Goal: Complete application form: Complete application form

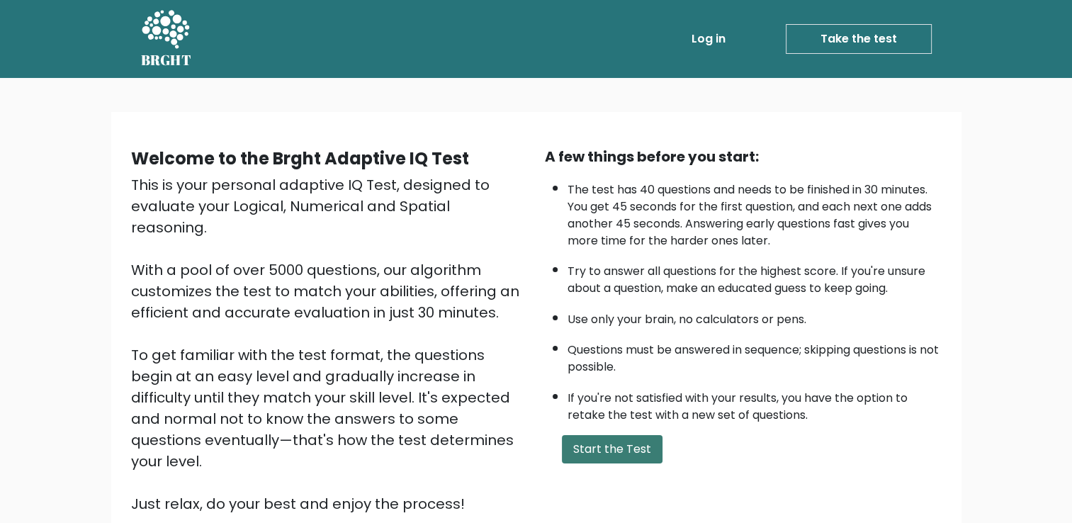
click at [599, 451] on button "Start the Test" at bounding box center [612, 449] width 101 height 28
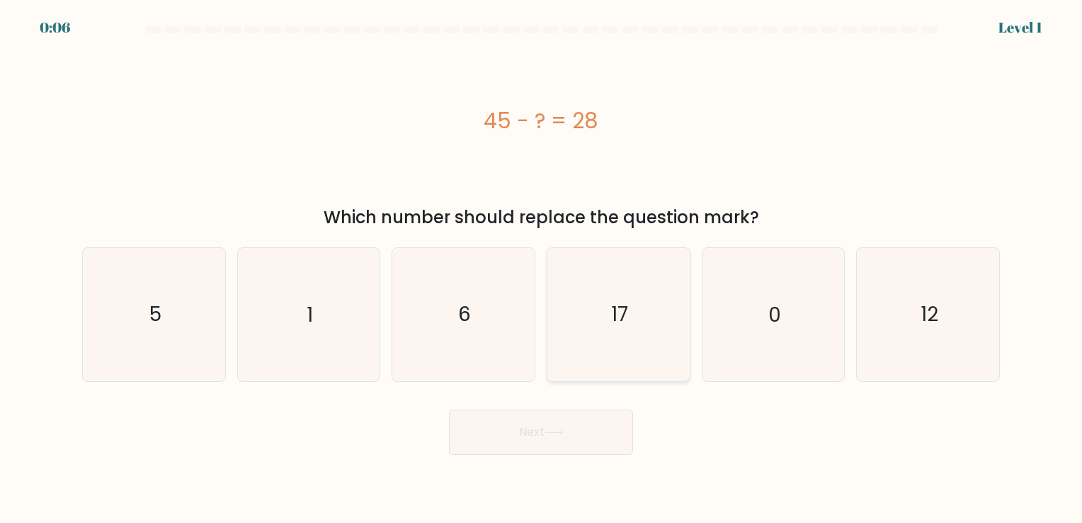
click at [616, 345] on icon "17" at bounding box center [619, 314] width 132 height 132
click at [542, 268] on input "d. 17" at bounding box center [541, 264] width 1 height 7
radio input "true"
click at [564, 433] on icon at bounding box center [554, 433] width 19 height 8
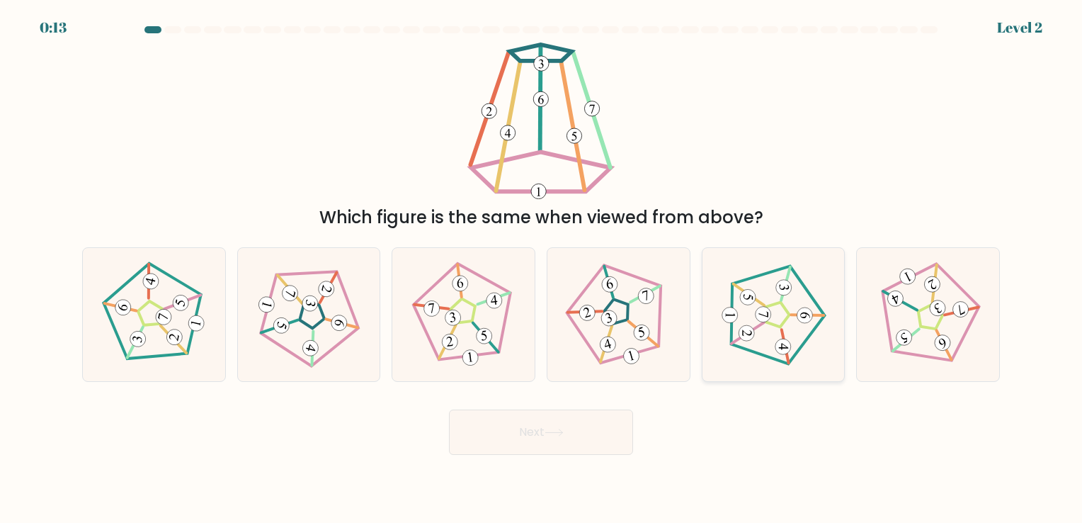
click at [783, 322] on 211 at bounding box center [778, 314] width 24 height 25
click at [542, 268] on input "e." at bounding box center [541, 264] width 1 height 7
radio input "true"
click at [576, 427] on button "Next" at bounding box center [541, 431] width 184 height 45
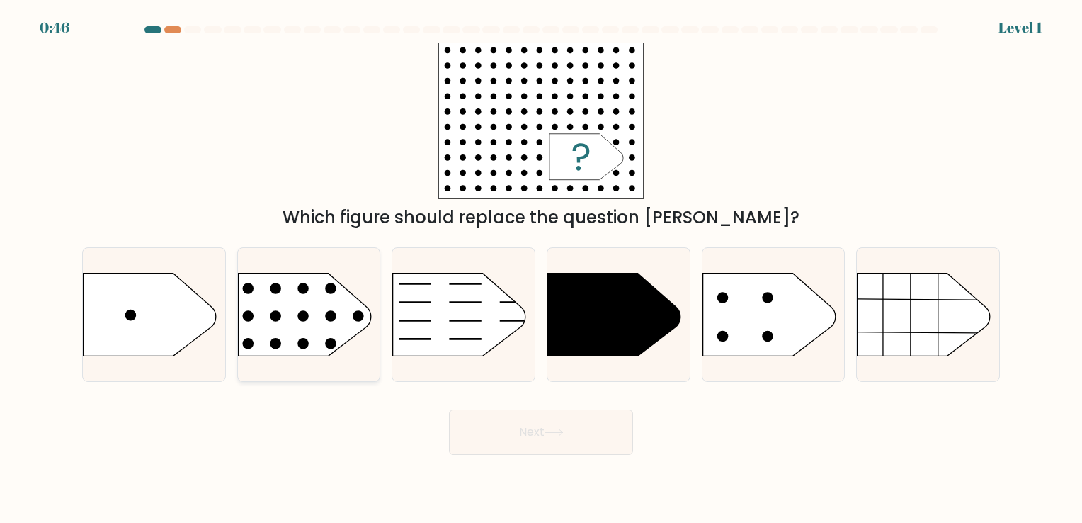
click at [246, 315] on circle at bounding box center [247, 315] width 11 height 11
click at [541, 268] on input "b." at bounding box center [541, 264] width 1 height 7
radio input "true"
click at [514, 434] on button "Next" at bounding box center [541, 431] width 184 height 45
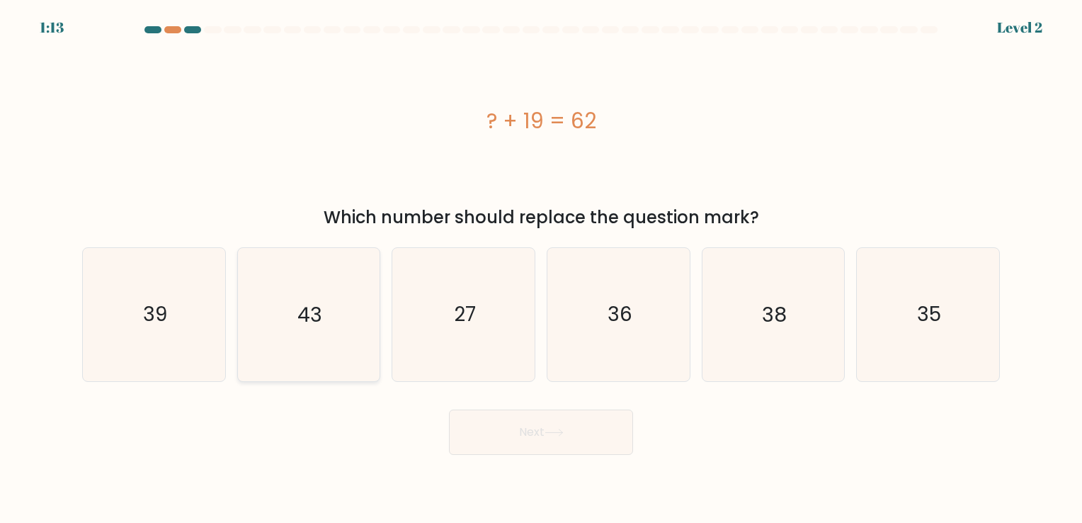
click at [319, 361] on icon "43" at bounding box center [308, 314] width 132 height 132
click at [541, 268] on input "b. 43" at bounding box center [541, 264] width 1 height 7
radio input "true"
click at [562, 441] on button "Next" at bounding box center [541, 431] width 184 height 45
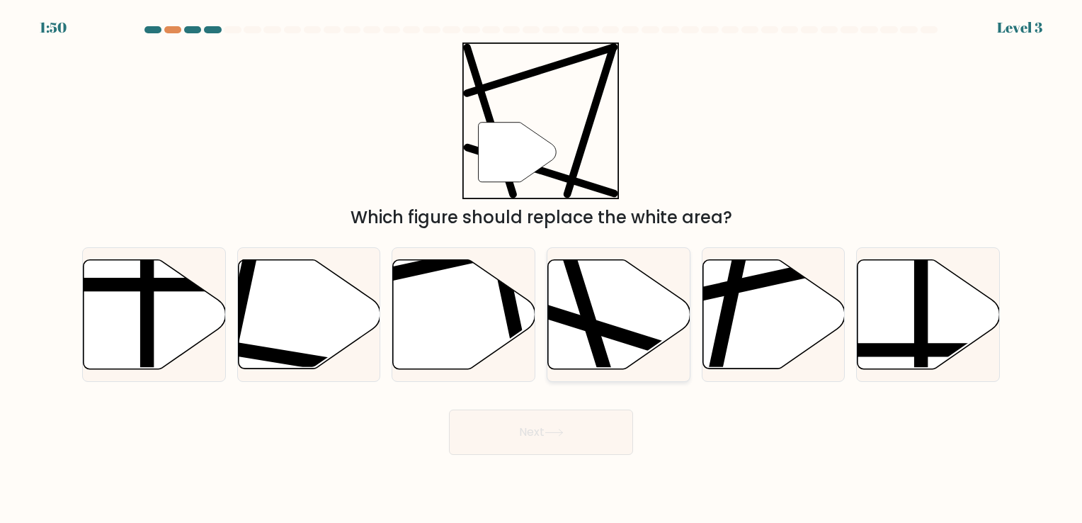
click at [606, 344] on icon at bounding box center [619, 313] width 142 height 109
click at [542, 268] on input "d." at bounding box center [541, 264] width 1 height 7
radio input "true"
click at [581, 424] on button "Next" at bounding box center [541, 431] width 184 height 45
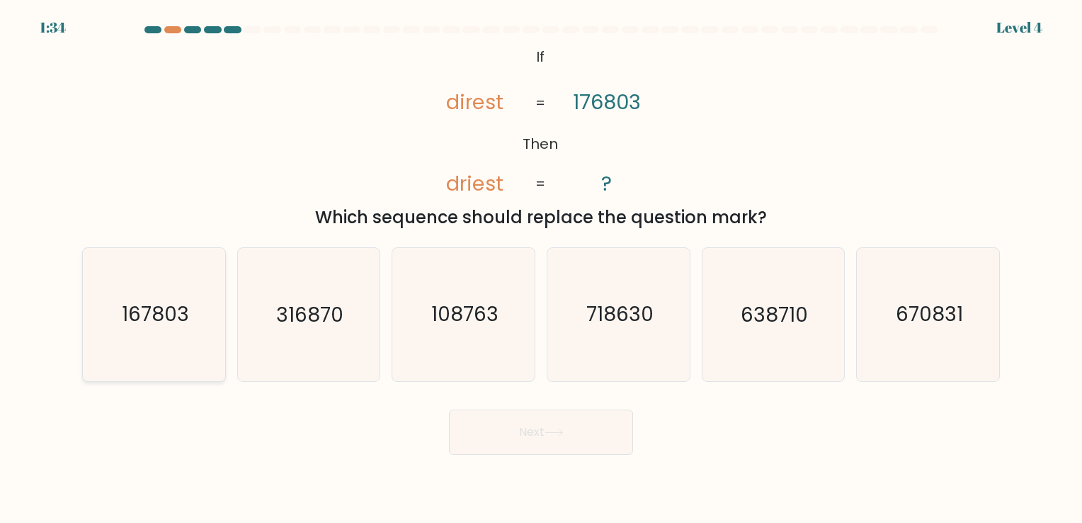
click at [137, 336] on icon "167803" at bounding box center [154, 314] width 132 height 132
click at [541, 268] on input "a. 167803" at bounding box center [541, 264] width 1 height 7
radio input "true"
click at [595, 429] on button "Next" at bounding box center [541, 431] width 184 height 45
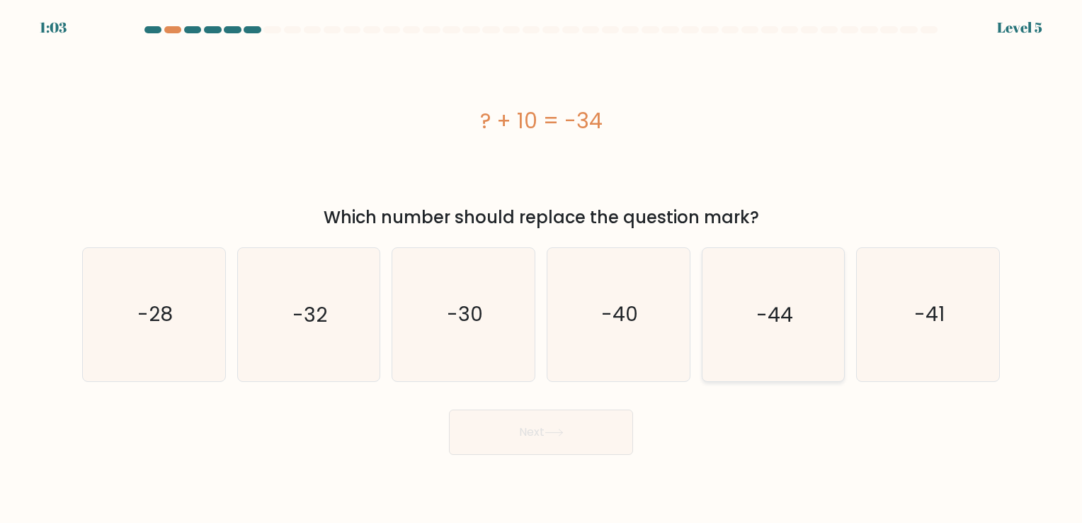
click at [765, 324] on text "-44" at bounding box center [775, 315] width 37 height 28
click at [542, 268] on input "e. -44" at bounding box center [541, 264] width 1 height 7
radio input "true"
click at [511, 429] on button "Next" at bounding box center [541, 431] width 184 height 45
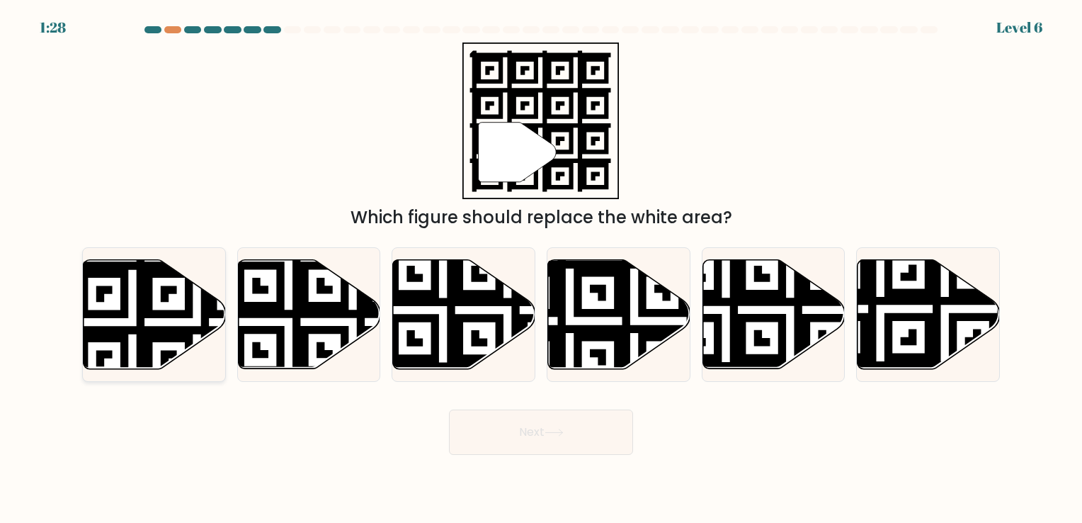
click at [171, 327] on icon at bounding box center [197, 257] width 258 height 258
click at [541, 268] on input "a." at bounding box center [541, 264] width 1 height 7
radio input "true"
click at [493, 443] on button "Next" at bounding box center [541, 431] width 184 height 45
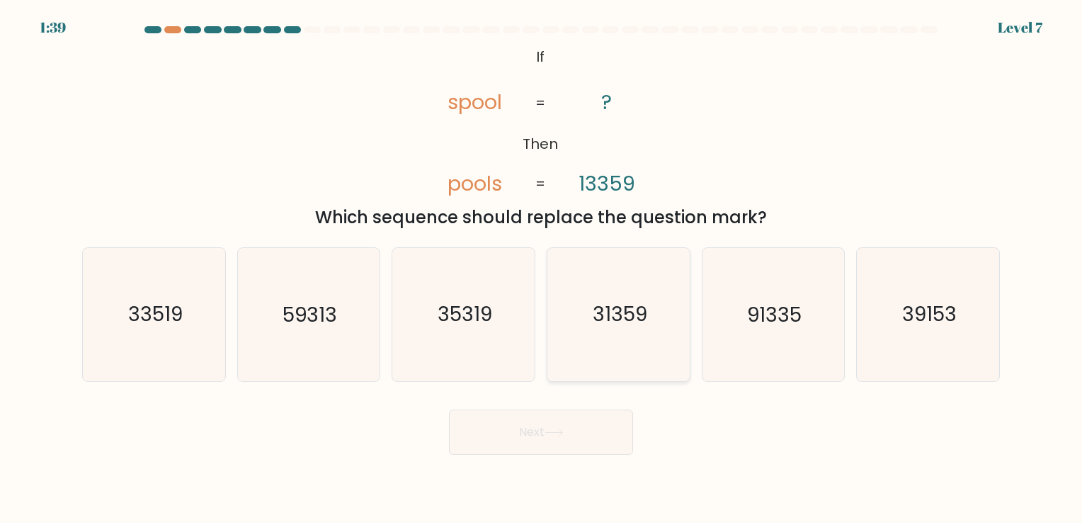
click at [580, 339] on icon "31359" at bounding box center [619, 314] width 132 height 132
click at [542, 268] on input "d. 31359" at bounding box center [541, 264] width 1 height 7
radio input "true"
click at [556, 431] on icon at bounding box center [554, 433] width 19 height 8
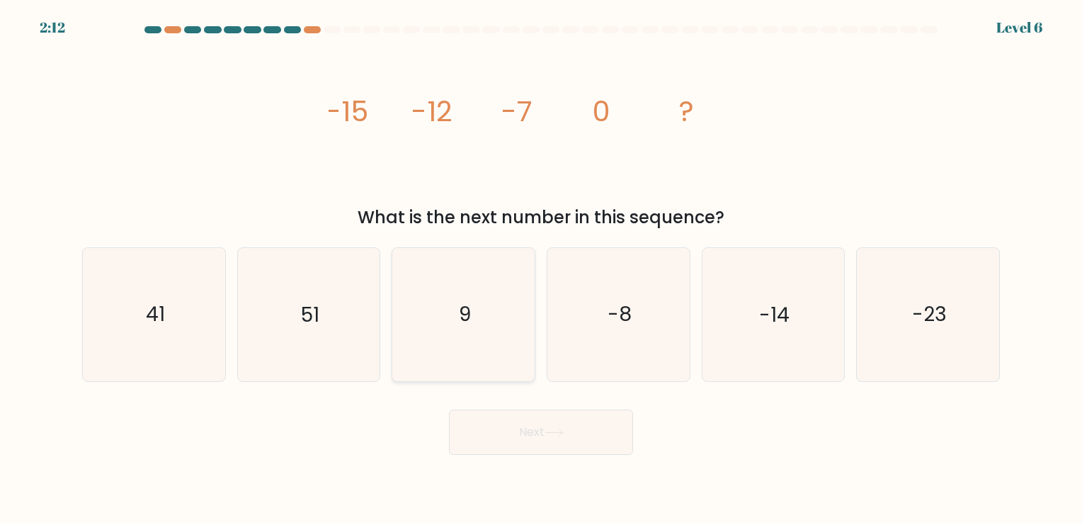
click at [519, 336] on icon "9" at bounding box center [463, 314] width 132 height 132
click at [541, 268] on input "c. 9" at bounding box center [541, 264] width 1 height 7
radio input "true"
click at [554, 426] on button "Next" at bounding box center [541, 431] width 184 height 45
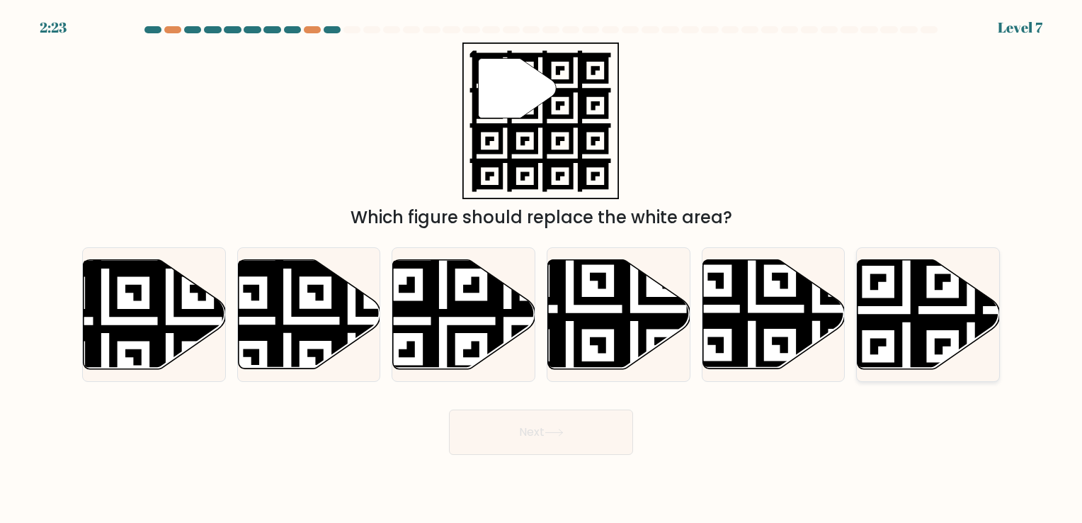
click at [906, 311] on icon at bounding box center [929, 313] width 142 height 109
click at [542, 268] on input "f." at bounding box center [541, 264] width 1 height 7
radio input "true"
click at [557, 436] on icon at bounding box center [554, 433] width 19 height 8
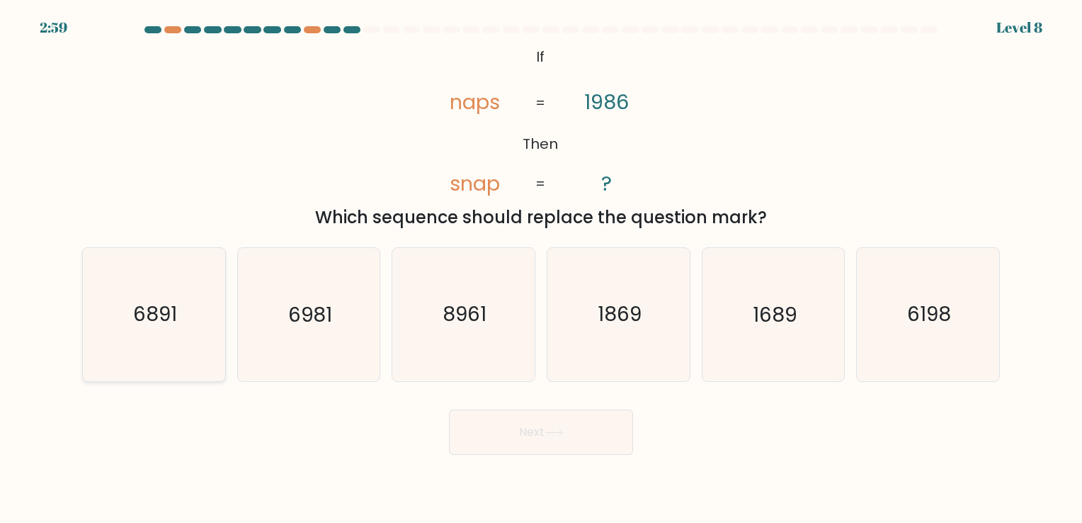
click at [200, 360] on icon "6891" at bounding box center [154, 314] width 132 height 132
click at [541, 268] on input "a. 6891" at bounding box center [541, 264] width 1 height 7
radio input "true"
click at [476, 429] on button "Next" at bounding box center [541, 431] width 184 height 45
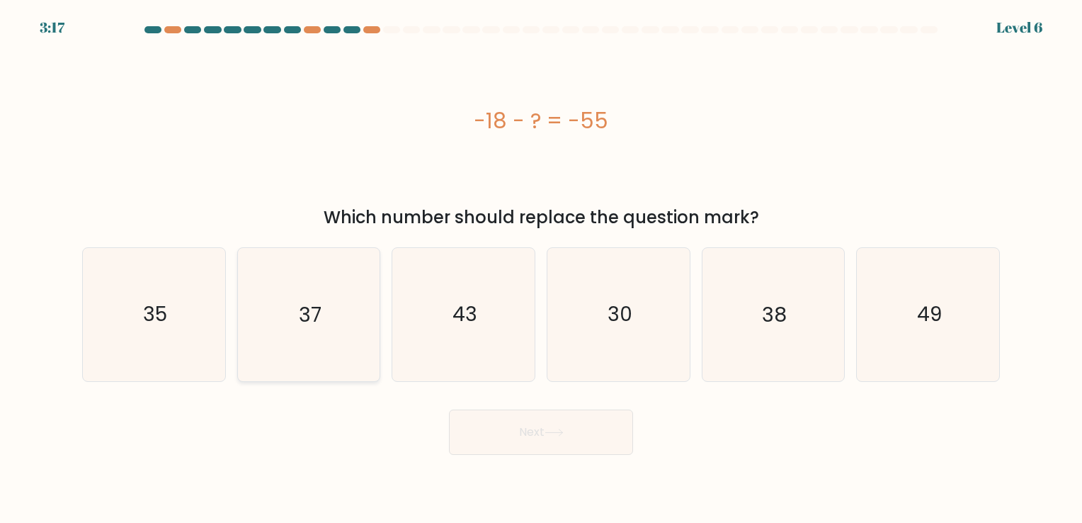
click at [261, 310] on icon "37" at bounding box center [308, 314] width 132 height 132
click at [541, 268] on input "b. 37" at bounding box center [541, 264] width 1 height 7
radio input "true"
click at [596, 426] on button "Next" at bounding box center [541, 431] width 184 height 45
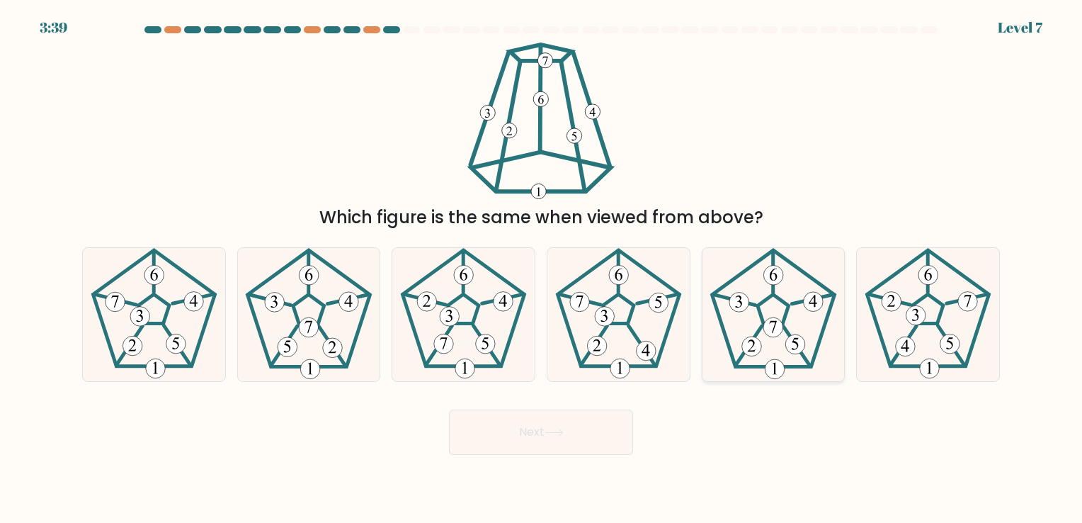
click at [760, 336] on icon at bounding box center [773, 314] width 132 height 132
click at [542, 268] on input "e." at bounding box center [541, 264] width 1 height 7
radio input "true"
click at [579, 426] on button "Next" at bounding box center [541, 431] width 184 height 45
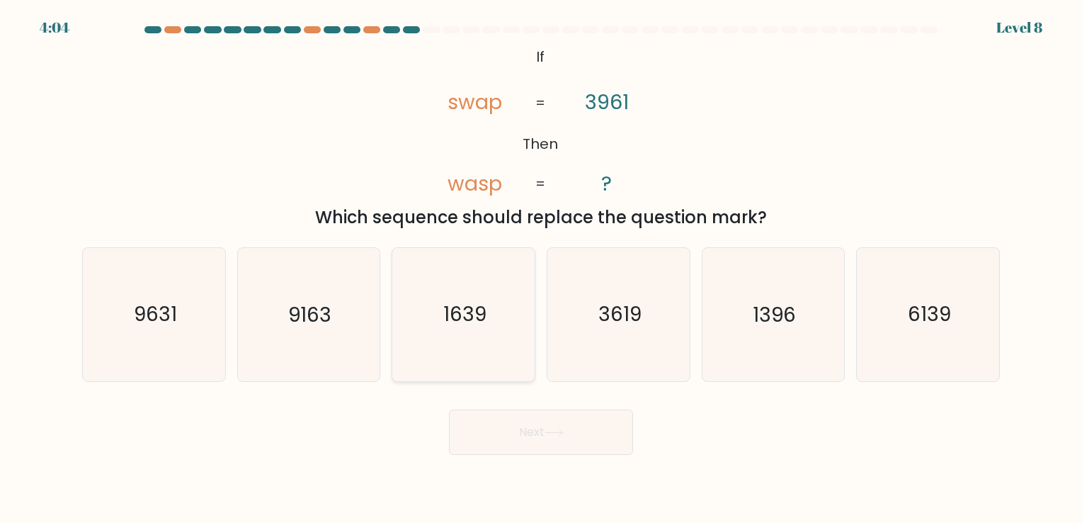
click at [508, 356] on icon "1639" at bounding box center [463, 314] width 132 height 132
click at [541, 268] on input "c. 1639" at bounding box center [541, 264] width 1 height 7
radio input "true"
click at [562, 434] on icon at bounding box center [554, 433] width 19 height 8
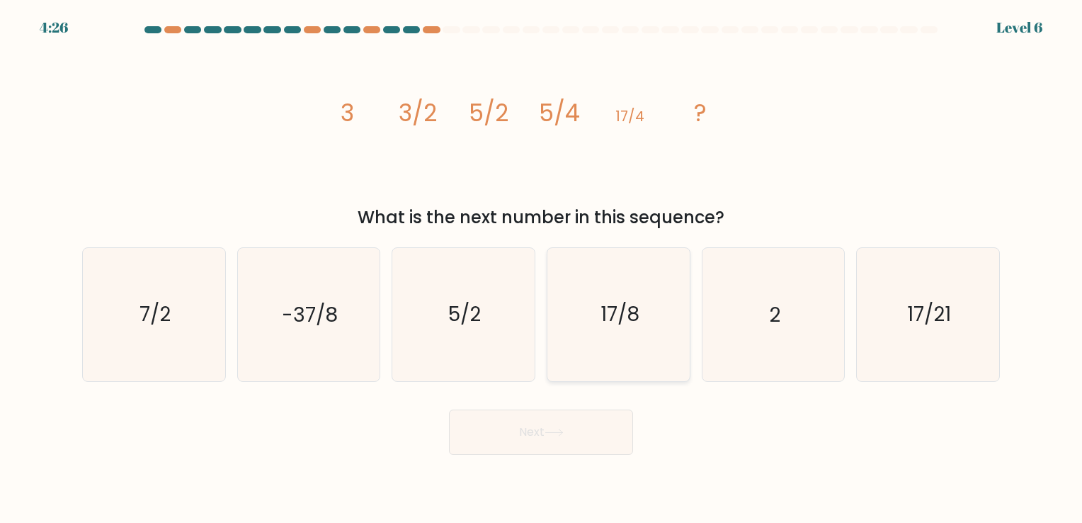
click at [617, 333] on icon "17/8" at bounding box center [619, 314] width 132 height 132
click at [542, 268] on input "d. 17/8" at bounding box center [541, 264] width 1 height 7
radio input "true"
click at [543, 434] on button "Next" at bounding box center [541, 431] width 184 height 45
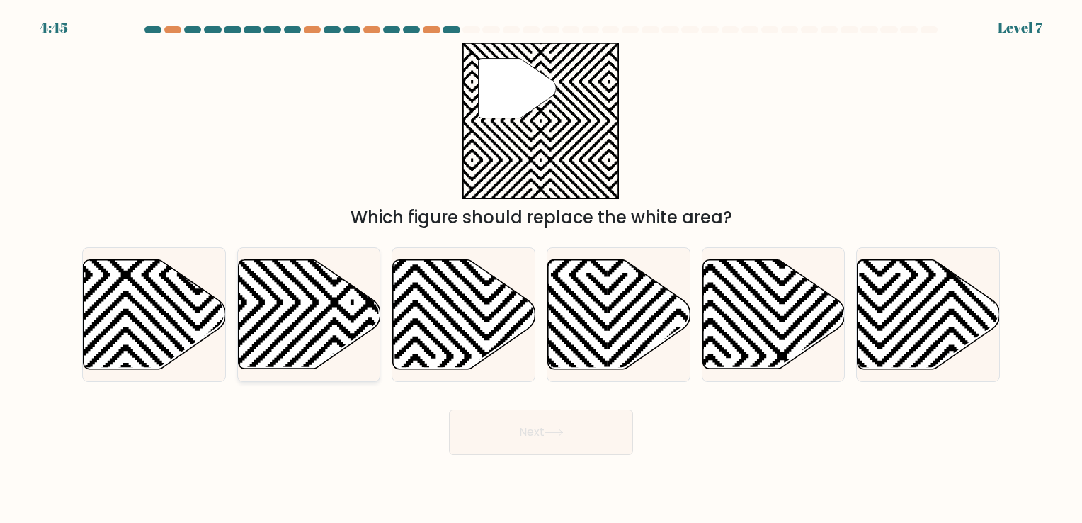
click at [297, 312] on icon at bounding box center [309, 313] width 142 height 109
click at [541, 268] on input "b." at bounding box center [541, 264] width 1 height 7
radio input "true"
click at [521, 435] on button "Next" at bounding box center [541, 431] width 184 height 45
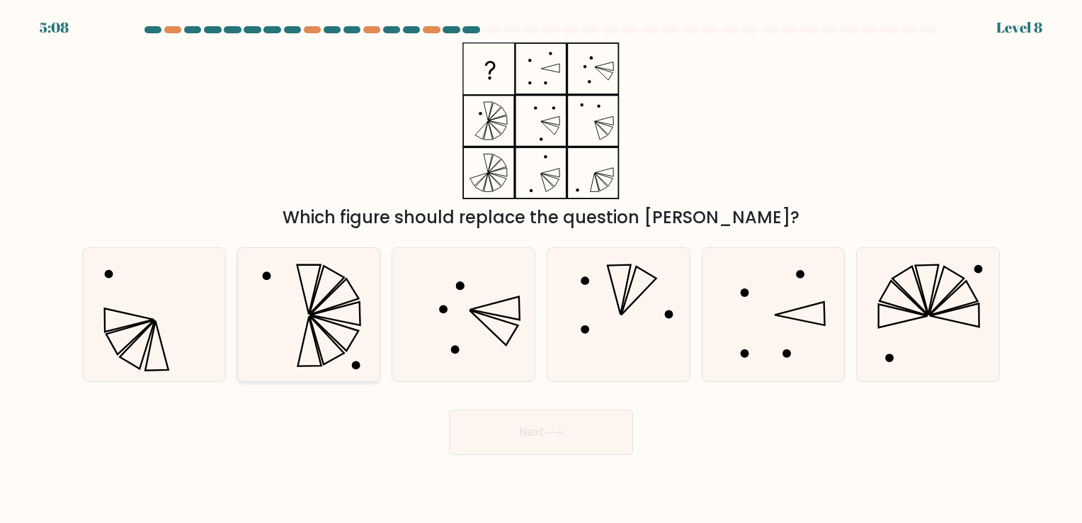
click at [332, 324] on icon at bounding box center [308, 314] width 132 height 132
click at [541, 268] on input "b." at bounding box center [541, 264] width 1 height 7
radio input "true"
click at [510, 443] on button "Next" at bounding box center [541, 431] width 184 height 45
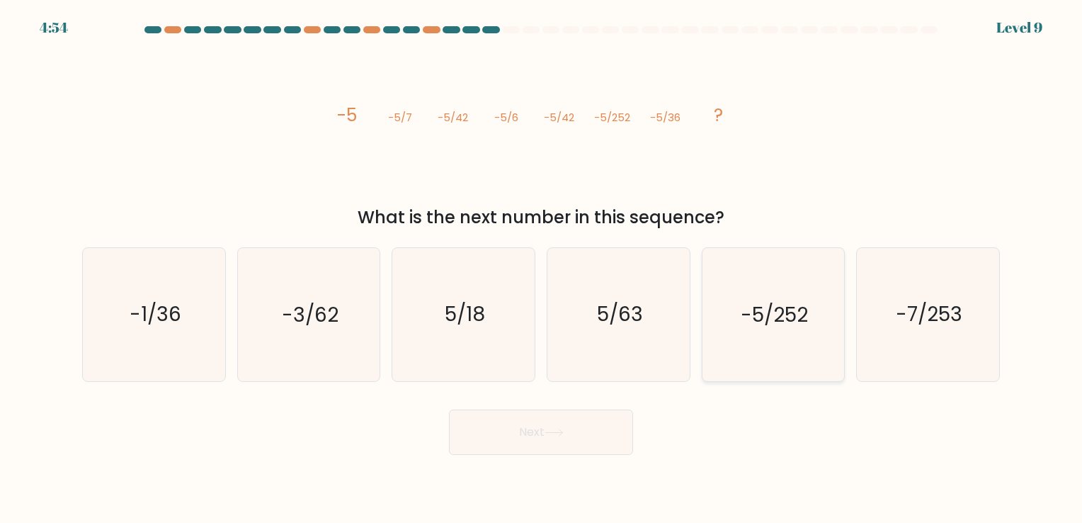
click at [776, 333] on icon "-5/252" at bounding box center [773, 314] width 132 height 132
click at [542, 268] on input "e. -5/252" at bounding box center [541, 264] width 1 height 7
radio input "true"
click at [546, 446] on button "Next" at bounding box center [541, 431] width 184 height 45
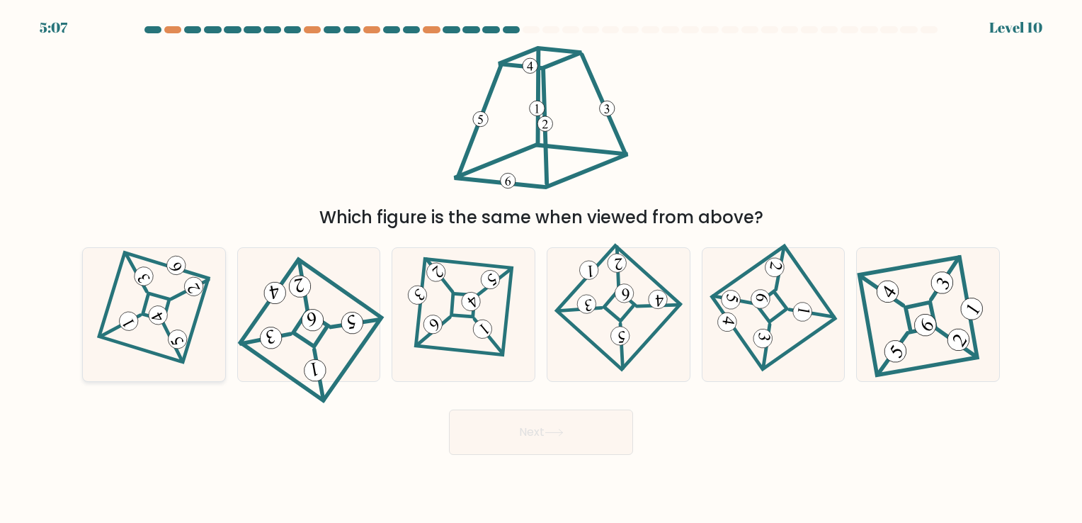
click at [174, 325] on icon at bounding box center [154, 314] width 92 height 106
click at [541, 268] on input "a." at bounding box center [541, 264] width 1 height 7
radio input "true"
click at [564, 444] on button "Next" at bounding box center [541, 431] width 184 height 45
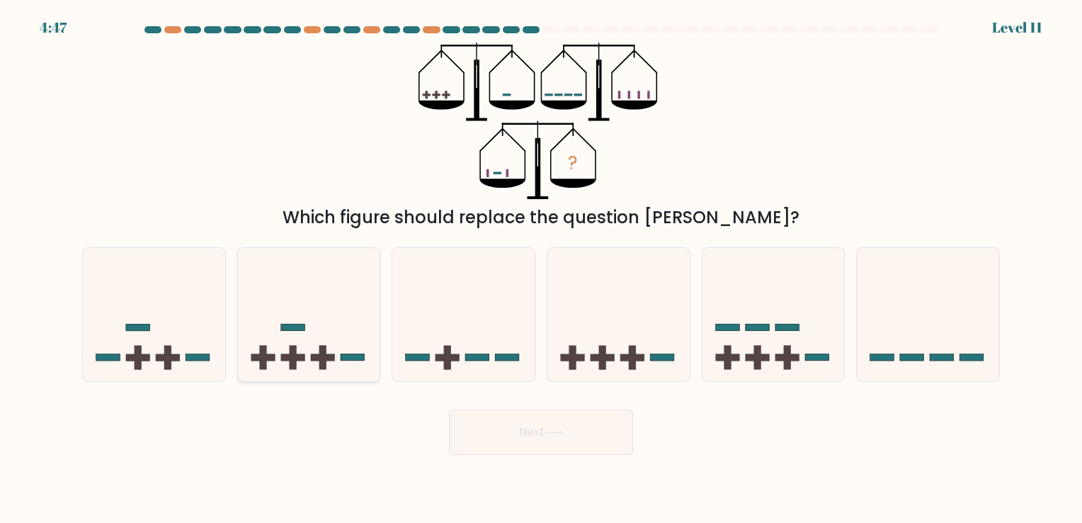
click at [307, 353] on icon at bounding box center [309, 315] width 142 height 118
click at [541, 268] on input "b." at bounding box center [541, 264] width 1 height 7
radio input "true"
click at [570, 435] on button "Next" at bounding box center [541, 431] width 184 height 45
click at [524, 436] on button "Next" at bounding box center [541, 431] width 184 height 45
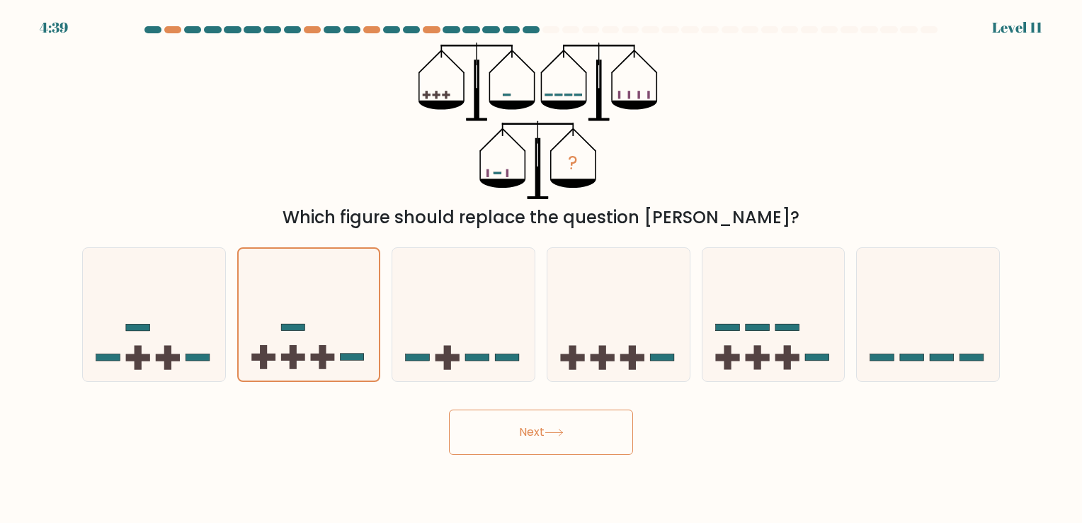
click at [761, 130] on div "? Which figure should replace the question mark?" at bounding box center [541, 137] width 935 height 188
click at [490, 353] on icon at bounding box center [463, 315] width 142 height 118
click at [541, 268] on input "c." at bounding box center [541, 264] width 1 height 7
radio input "true"
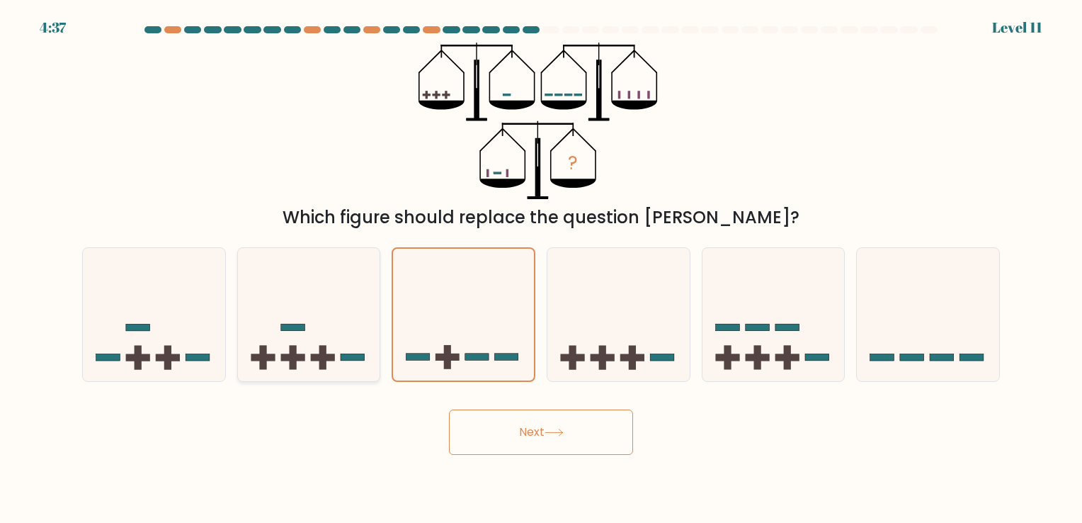
click at [249, 324] on icon at bounding box center [309, 315] width 142 height 118
click at [541, 268] on input "b." at bounding box center [541, 264] width 1 height 7
radio input "true"
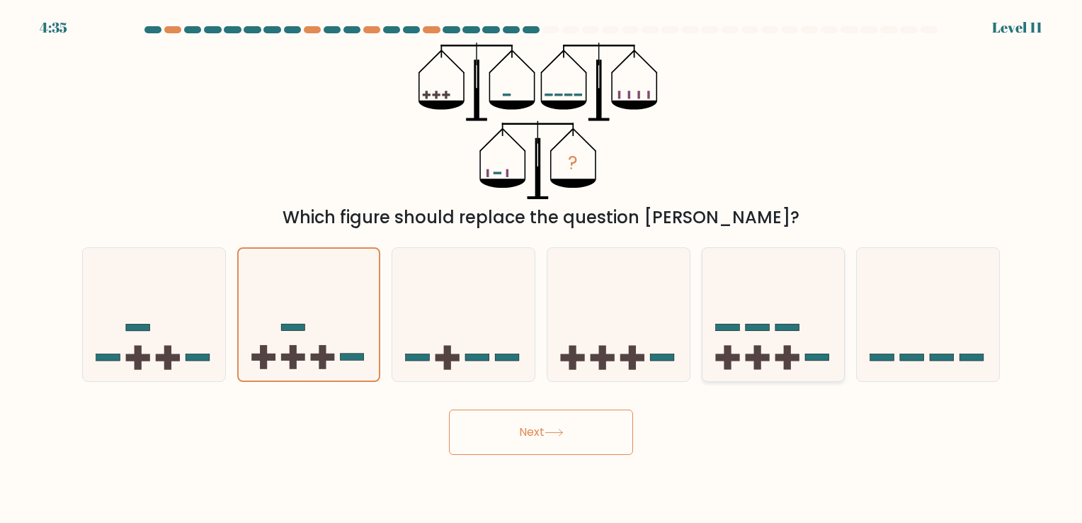
click at [793, 335] on icon at bounding box center [774, 315] width 142 height 118
click at [542, 268] on input "e." at bounding box center [541, 264] width 1 height 7
radio input "true"
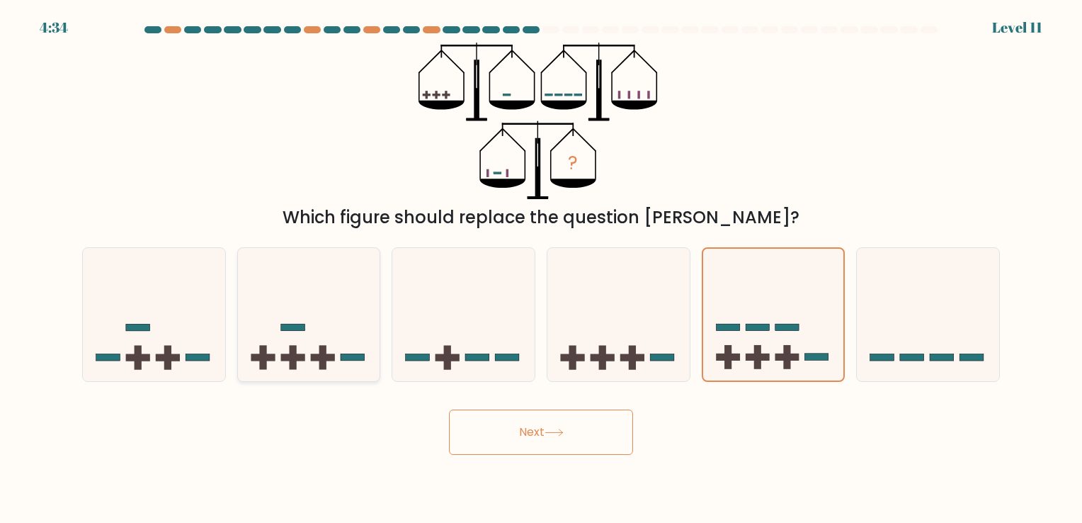
click at [304, 306] on icon at bounding box center [309, 315] width 142 height 118
click at [541, 268] on input "b." at bounding box center [541, 264] width 1 height 7
radio input "true"
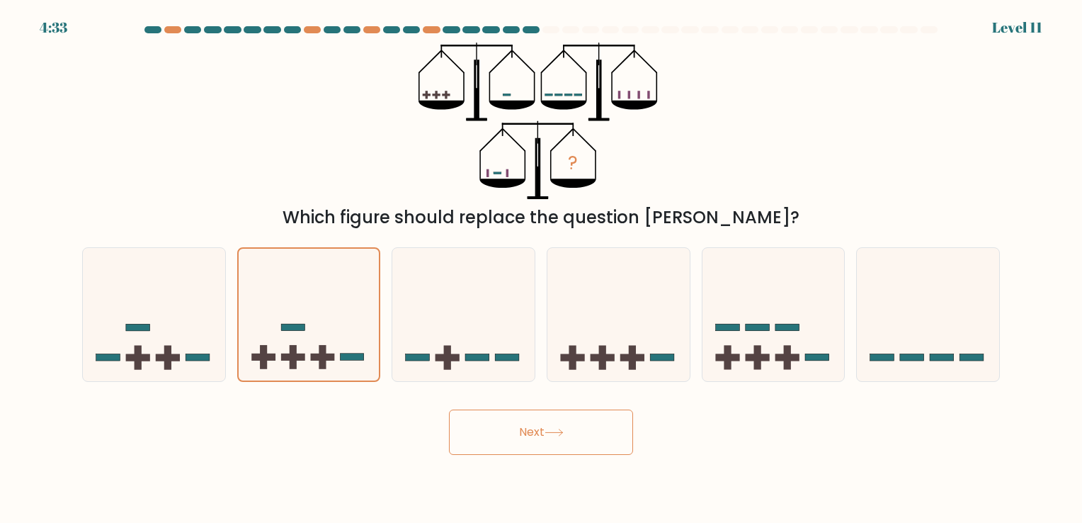
click at [562, 432] on icon at bounding box center [553, 432] width 17 height 6
click at [920, 348] on icon at bounding box center [928, 315] width 142 height 118
click at [542, 268] on input "f." at bounding box center [541, 264] width 1 height 7
radio input "true"
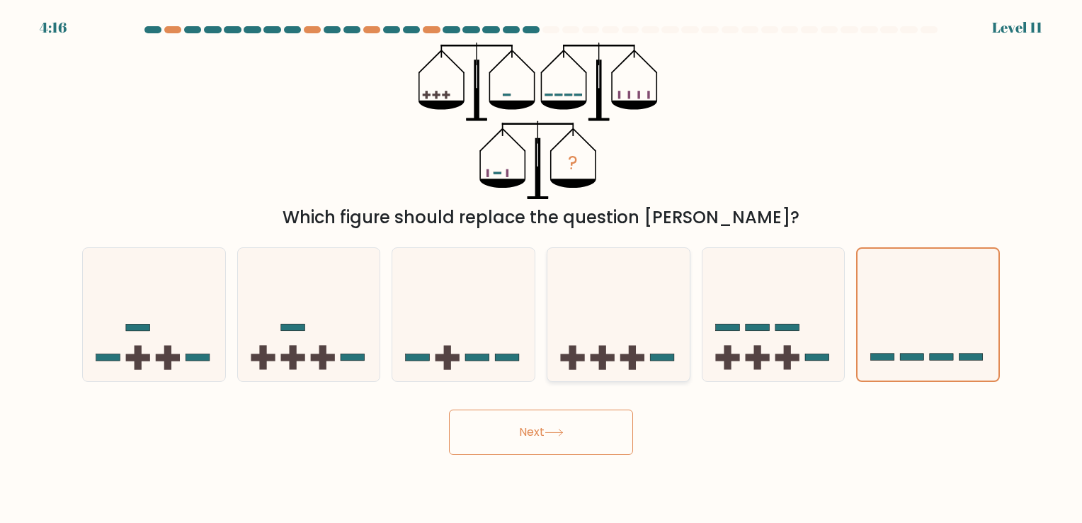
click at [652, 368] on icon at bounding box center [619, 315] width 142 height 118
click at [542, 268] on input "d." at bounding box center [541, 264] width 1 height 7
radio input "true"
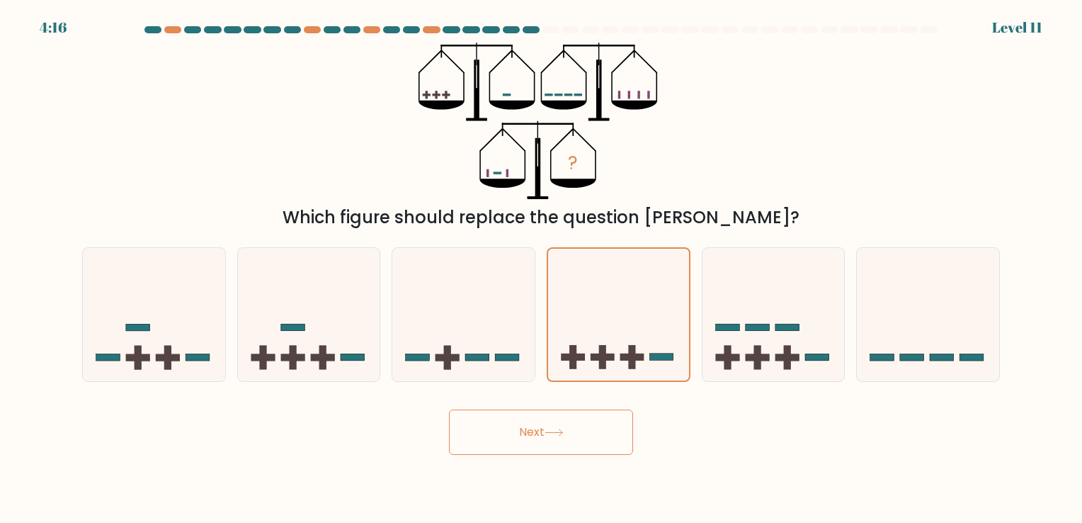
click at [526, 439] on button "Next" at bounding box center [541, 431] width 184 height 45
click at [816, 341] on icon at bounding box center [774, 315] width 142 height 118
click at [542, 268] on input "e." at bounding box center [541, 264] width 1 height 7
radio input "true"
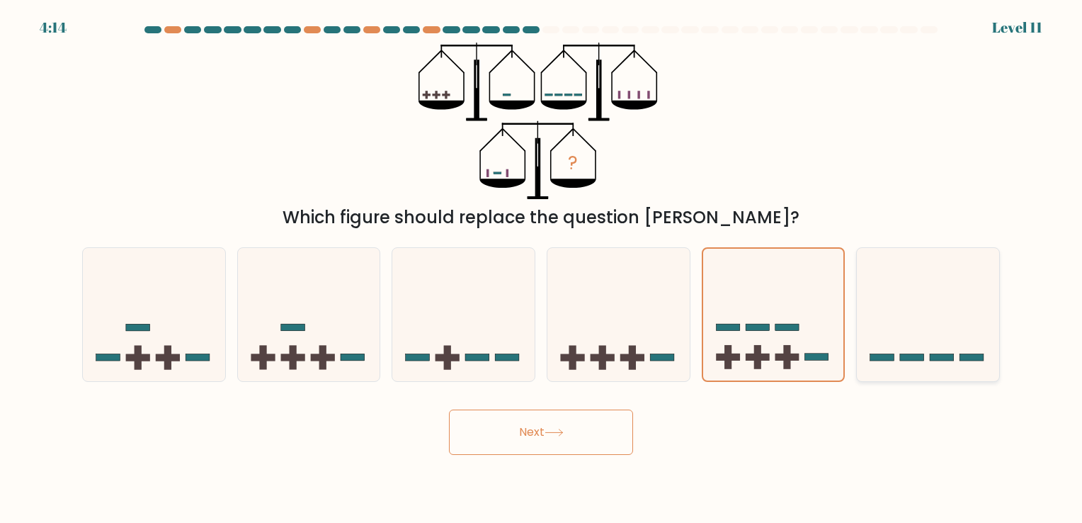
click at [907, 347] on icon at bounding box center [928, 315] width 142 height 118
click at [542, 268] on input "f." at bounding box center [541, 264] width 1 height 7
radio input "true"
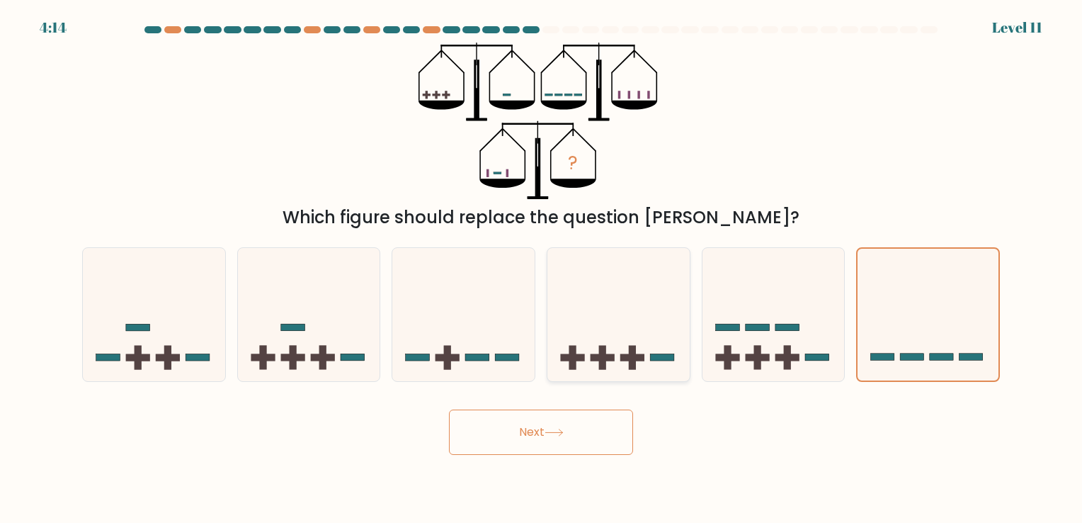
click at [646, 329] on icon at bounding box center [619, 315] width 142 height 118
click at [542, 268] on input "d." at bounding box center [541, 264] width 1 height 7
radio input "true"
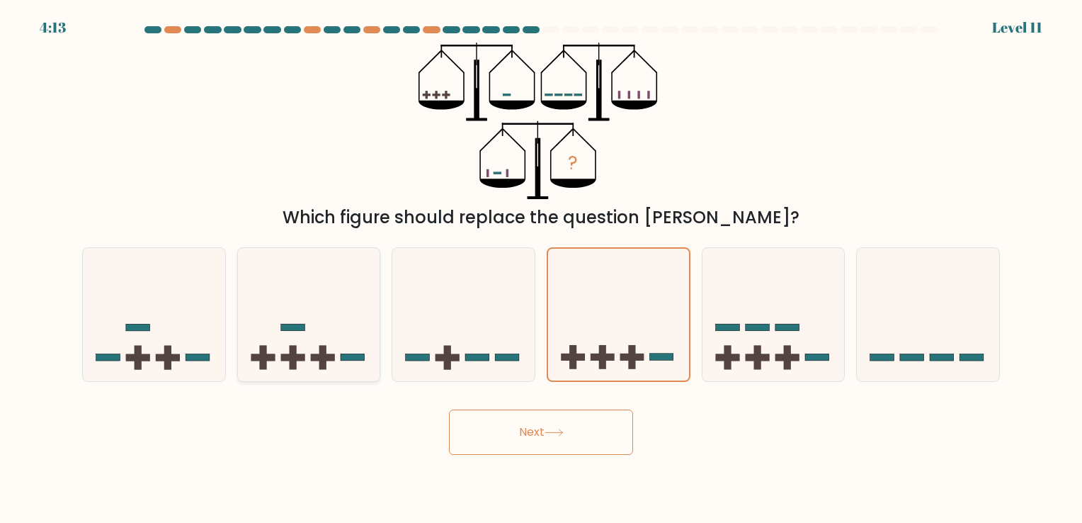
drag, startPoint x: 540, startPoint y: 319, endPoint x: 340, endPoint y: 307, distance: 200.1
click at [539, 319] on div "c." at bounding box center [463, 314] width 155 height 134
click at [415, 319] on icon at bounding box center [463, 315] width 142 height 118
click at [541, 268] on input "c." at bounding box center [541, 264] width 1 height 7
radio input "true"
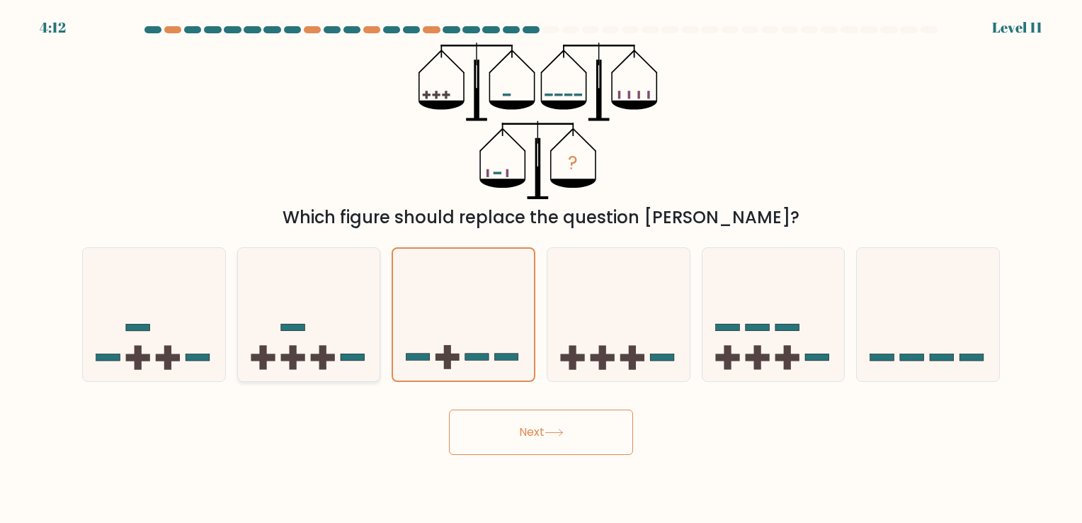
click at [329, 315] on icon at bounding box center [309, 315] width 142 height 118
click at [541, 268] on input "b." at bounding box center [541, 264] width 1 height 7
radio input "true"
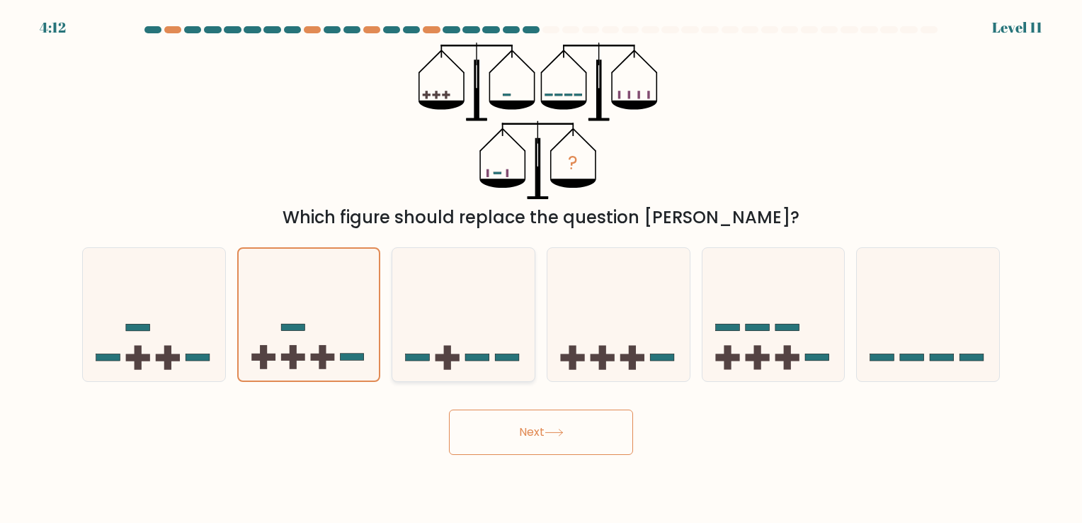
click at [468, 322] on icon at bounding box center [463, 315] width 142 height 118
click at [541, 268] on input "c." at bounding box center [541, 264] width 1 height 7
radio input "true"
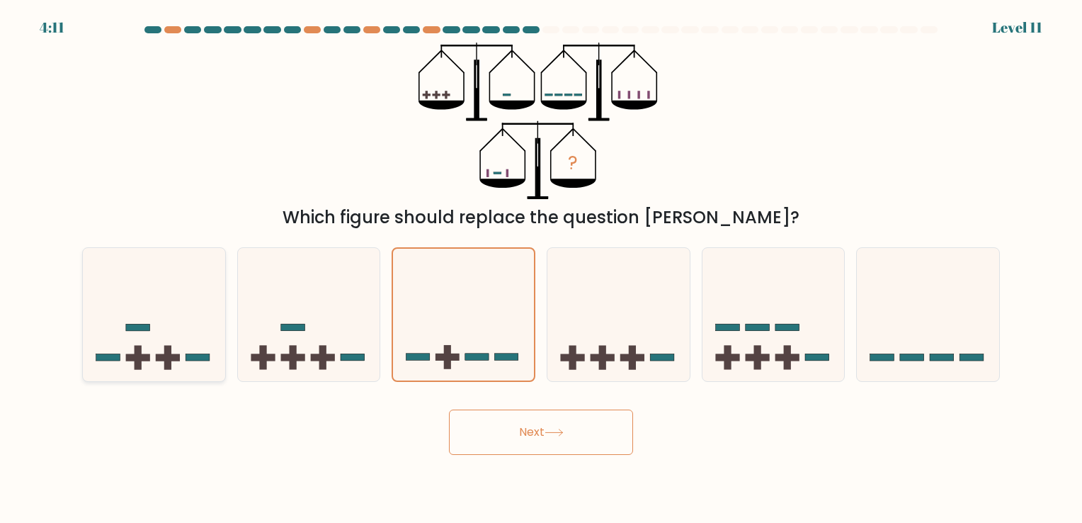
drag, startPoint x: 149, startPoint y: 289, endPoint x: 210, endPoint y: 299, distance: 61.7
click at [164, 291] on icon at bounding box center [154, 315] width 142 height 118
click at [541, 268] on input "a." at bounding box center [541, 264] width 1 height 7
radio input "true"
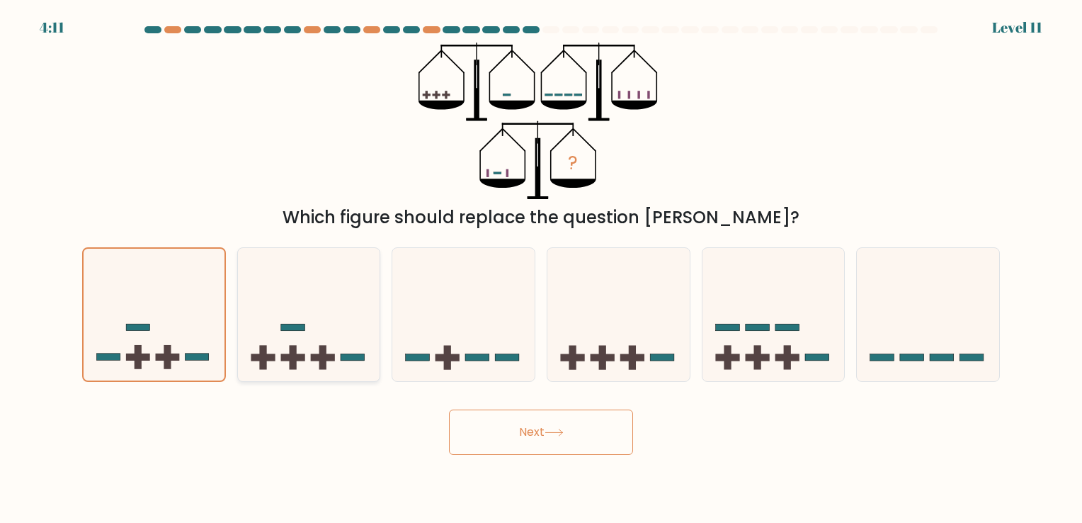
click at [242, 299] on icon at bounding box center [309, 315] width 142 height 118
click at [541, 268] on input "b." at bounding box center [541, 264] width 1 height 7
radio input "true"
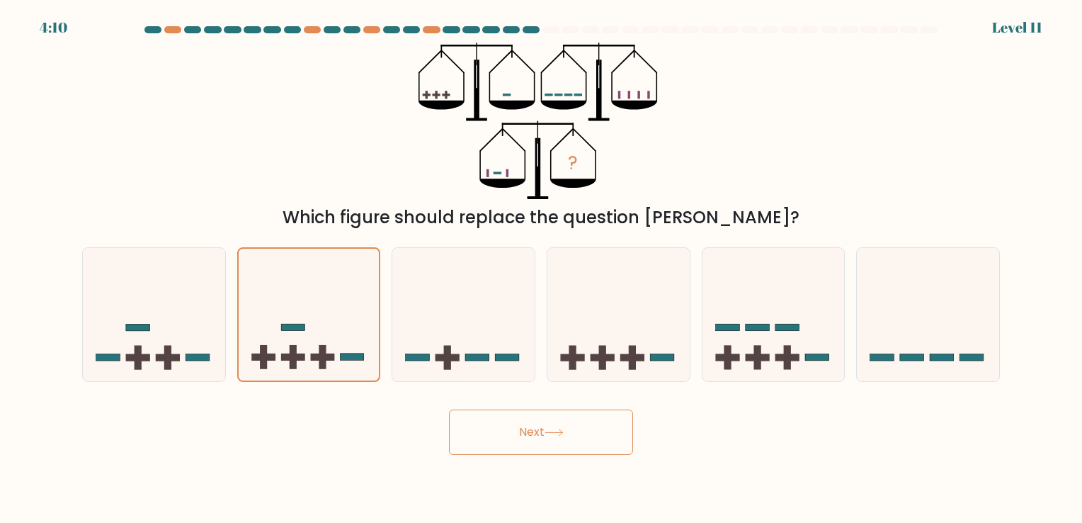
click at [496, 429] on button "Next" at bounding box center [541, 431] width 184 height 45
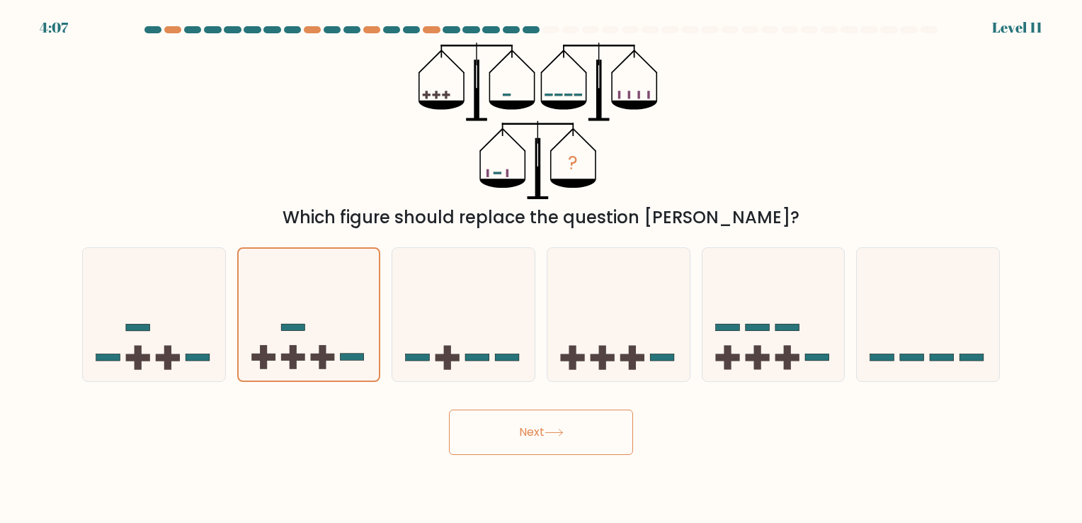
click at [537, 445] on button "Next" at bounding box center [541, 431] width 184 height 45
click at [537, 436] on button "Next" at bounding box center [541, 431] width 184 height 45
click at [183, 346] on icon at bounding box center [154, 315] width 142 height 118
click at [541, 268] on input "a." at bounding box center [541, 264] width 1 height 7
radio input "true"
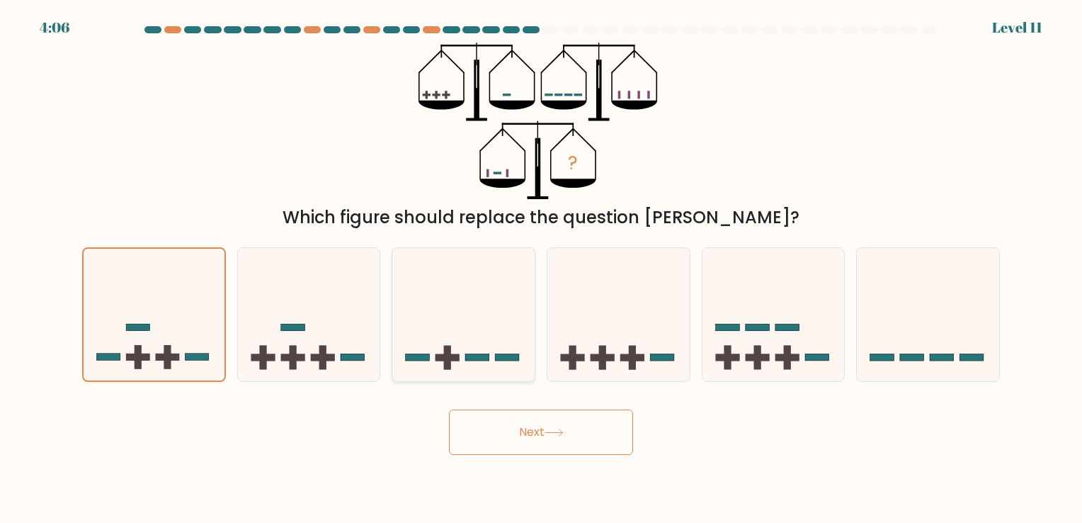
drag, startPoint x: 305, startPoint y: 330, endPoint x: 431, endPoint y: 330, distance: 126.8
click at [309, 330] on icon at bounding box center [309, 315] width 142 height 118
click at [541, 268] on input "b." at bounding box center [541, 264] width 1 height 7
radio input "true"
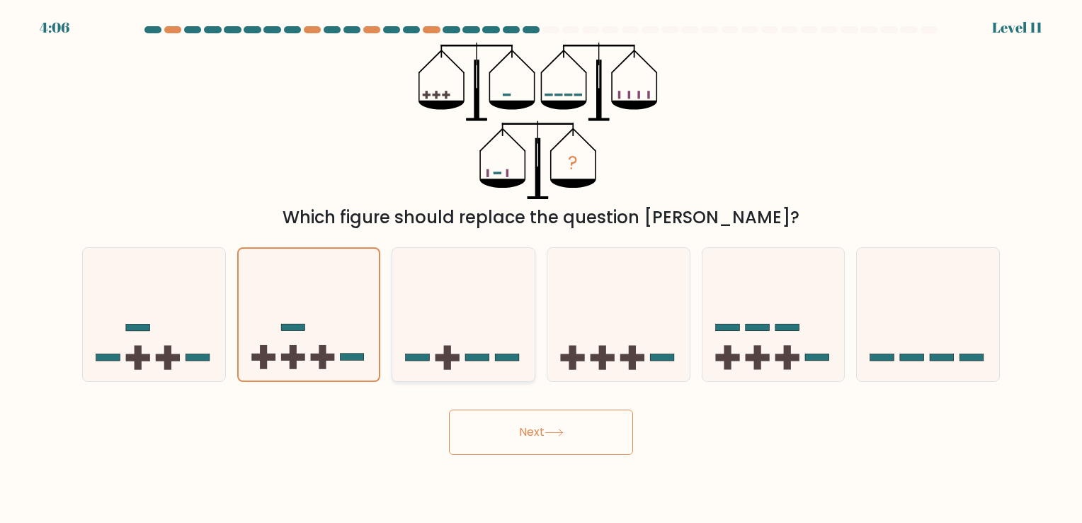
click at [524, 325] on icon at bounding box center [463, 315] width 142 height 118
click at [541, 268] on input "c." at bounding box center [541, 264] width 1 height 7
radio input "true"
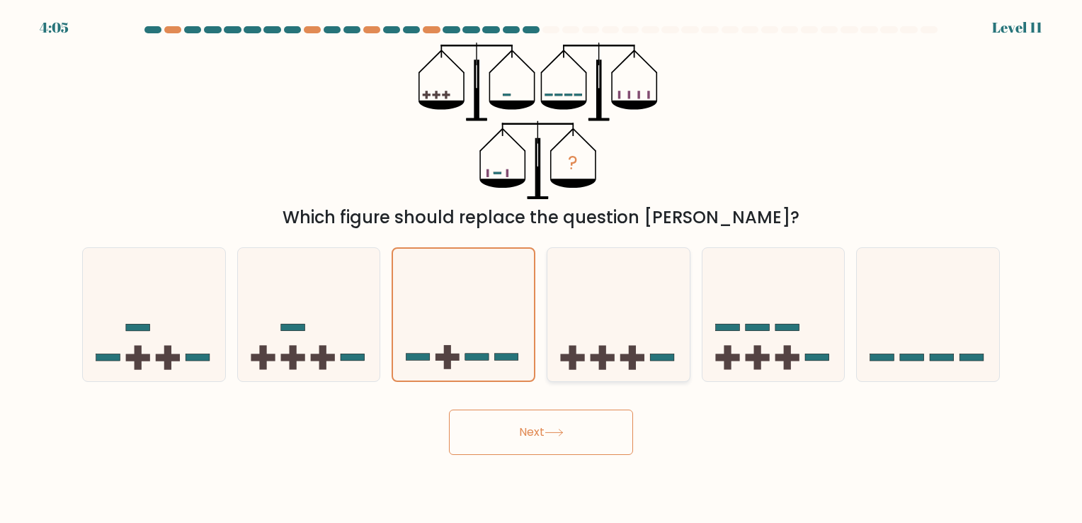
drag, startPoint x: 644, startPoint y: 327, endPoint x: 823, endPoint y: 320, distance: 179.3
click at [645, 327] on icon at bounding box center [619, 315] width 142 height 118
click at [542, 268] on input "d." at bounding box center [541, 264] width 1 height 7
radio input "true"
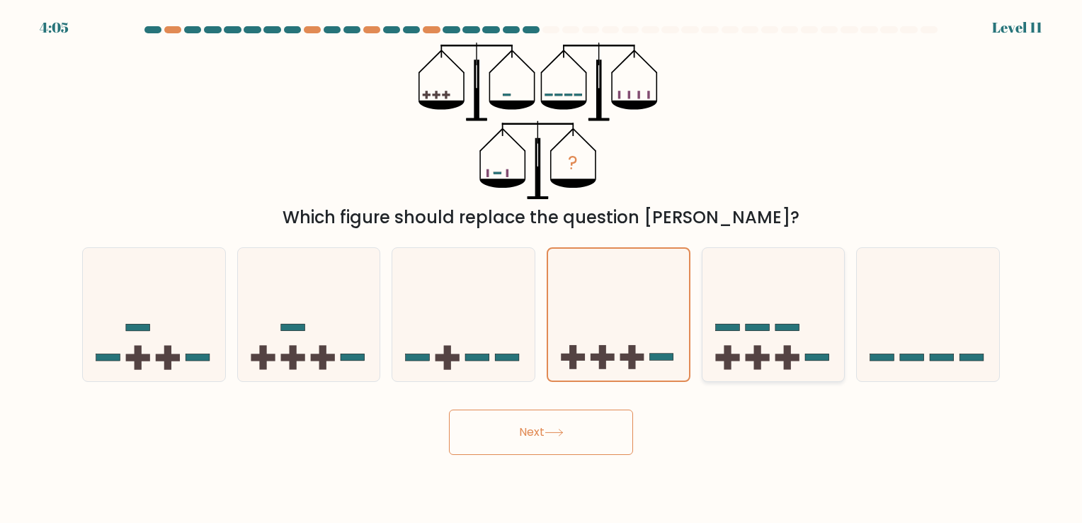
click at [823, 320] on icon at bounding box center [774, 315] width 142 height 118
click at [542, 268] on input "e." at bounding box center [541, 264] width 1 height 7
radio input "true"
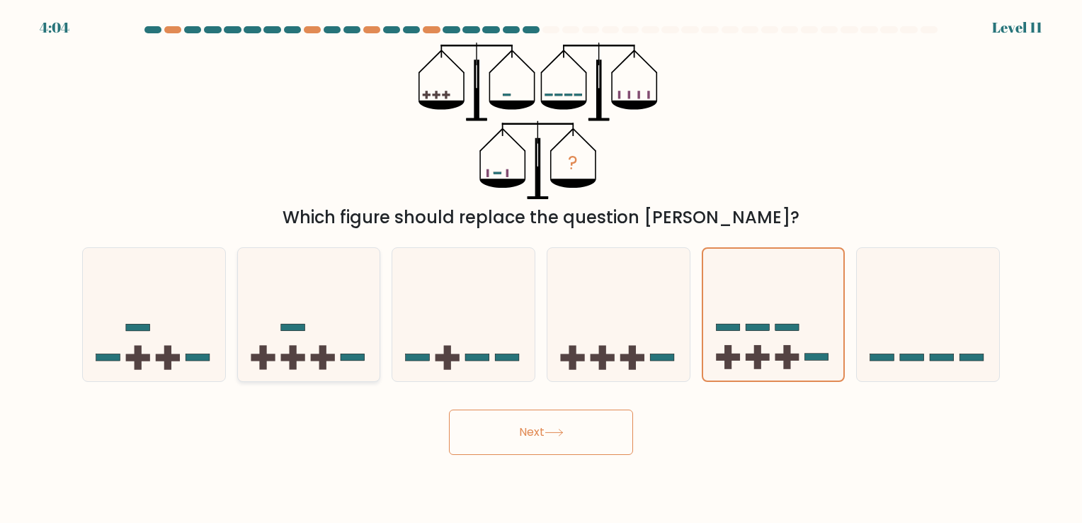
drag, startPoint x: 683, startPoint y: 322, endPoint x: 350, endPoint y: 305, distance: 333.4
click at [676, 322] on icon at bounding box center [619, 315] width 142 height 118
click at [542, 268] on input "d." at bounding box center [541, 264] width 1 height 7
radio input "true"
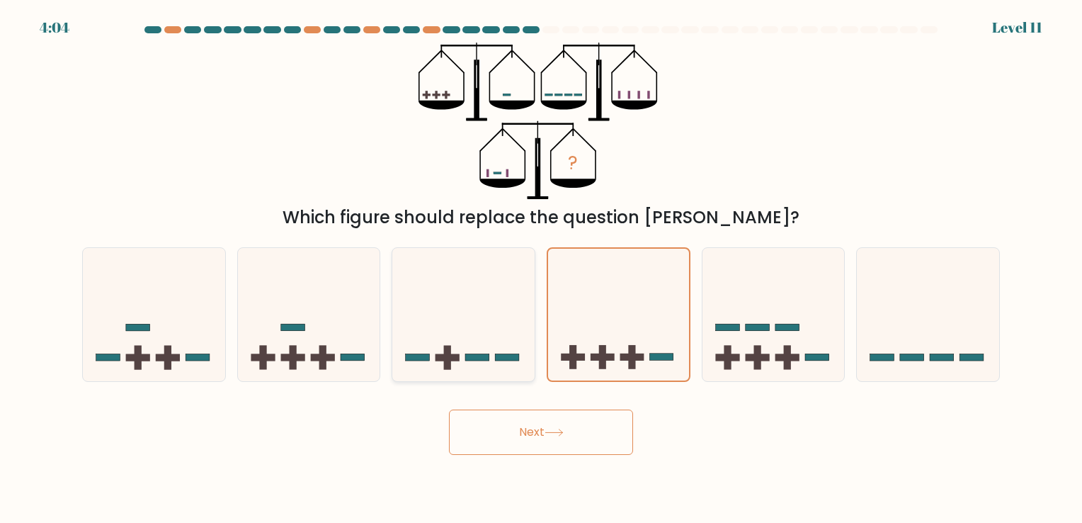
click at [501, 304] on icon at bounding box center [463, 315] width 142 height 118
click at [541, 268] on input "c." at bounding box center [541, 264] width 1 height 7
radio input "true"
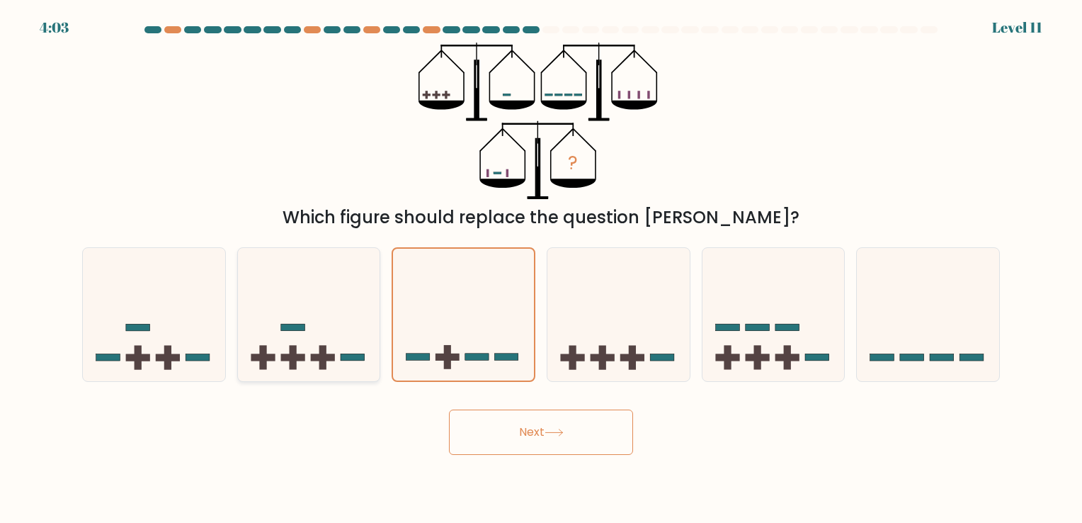
click at [375, 304] on icon at bounding box center [309, 315] width 142 height 118
click at [541, 268] on input "b." at bounding box center [541, 264] width 1 height 7
radio input "true"
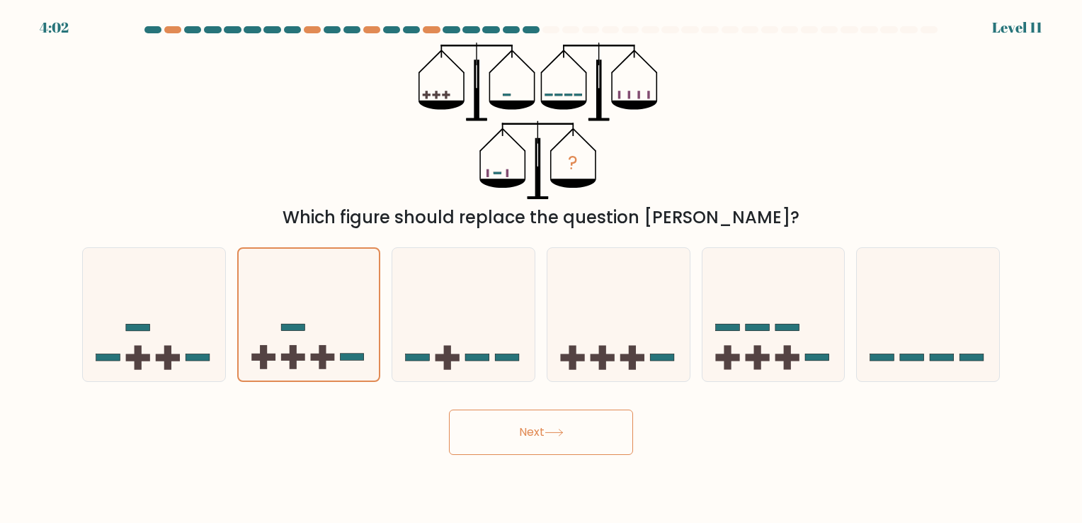
click at [562, 435] on icon at bounding box center [554, 433] width 19 height 8
click at [531, 430] on button "Next" at bounding box center [541, 431] width 184 height 45
click at [334, 353] on icon at bounding box center [309, 314] width 141 height 117
click at [541, 268] on input "b." at bounding box center [541, 264] width 1 height 7
click at [334, 353] on icon at bounding box center [309, 314] width 141 height 117
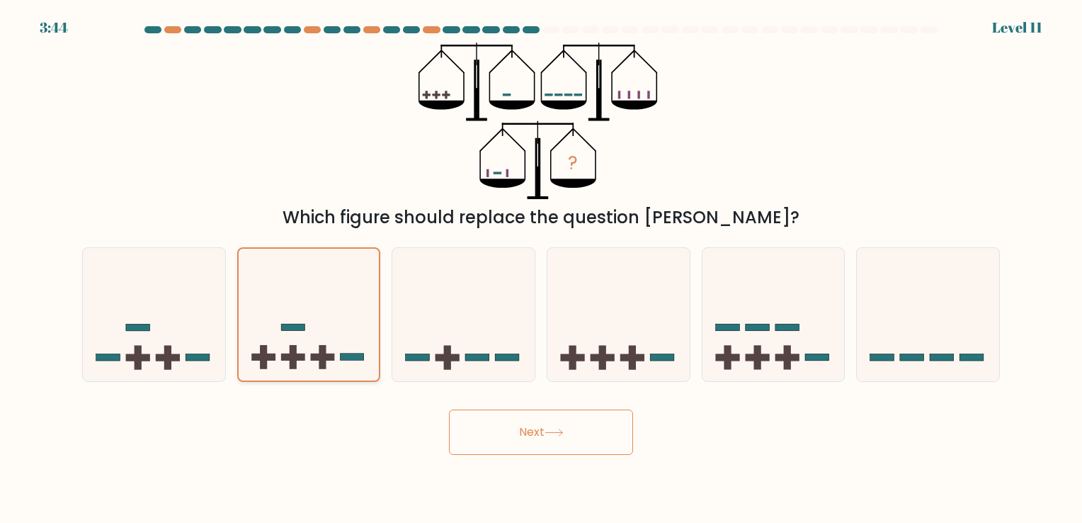
click at [541, 268] on input "b." at bounding box center [541, 264] width 1 height 7
click at [334, 353] on icon at bounding box center [309, 314] width 141 height 117
click at [541, 268] on input "b." at bounding box center [541, 264] width 1 height 7
drag, startPoint x: 334, startPoint y: 353, endPoint x: 312, endPoint y: 305, distance: 53.2
click at [312, 305] on icon at bounding box center [309, 314] width 141 height 117
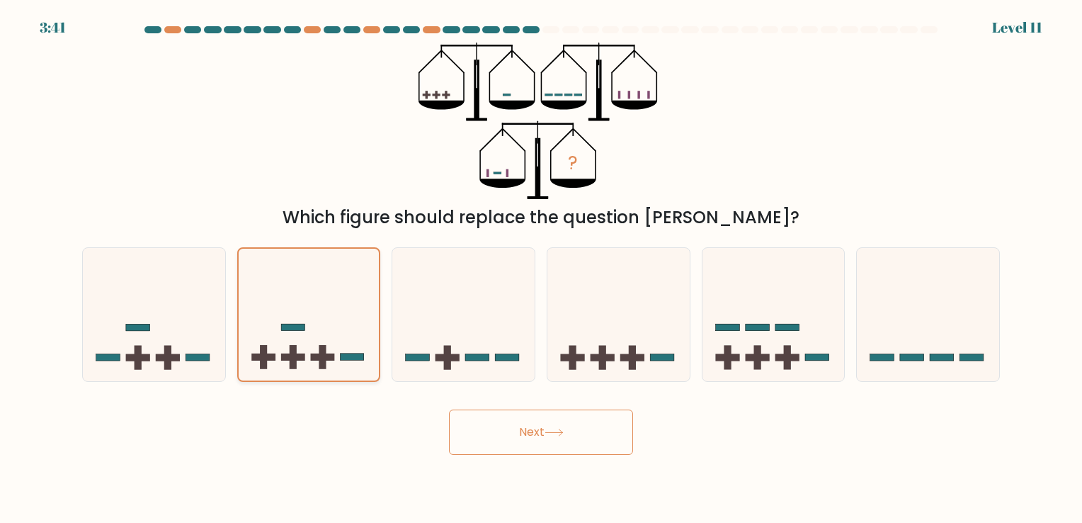
click at [541, 268] on input "b." at bounding box center [541, 264] width 1 height 7
click at [335, 422] on div "Next" at bounding box center [541, 427] width 935 height 56
click at [540, 434] on button "Next" at bounding box center [541, 431] width 184 height 45
click at [541, 430] on button "Next" at bounding box center [541, 431] width 184 height 45
drag, startPoint x: 541, startPoint y: 430, endPoint x: 358, endPoint y: 137, distance: 345.3
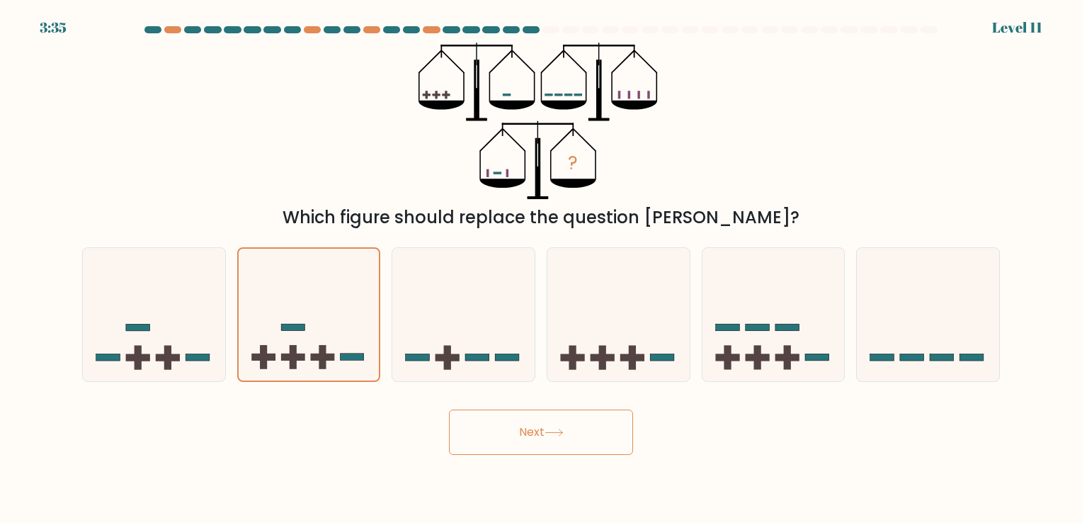
click at [358, 137] on div "? Which figure should replace the question mark?" at bounding box center [541, 137] width 935 height 188
click at [317, 312] on icon at bounding box center [309, 314] width 141 height 117
click at [541, 268] on input "b." at bounding box center [541, 264] width 1 height 7
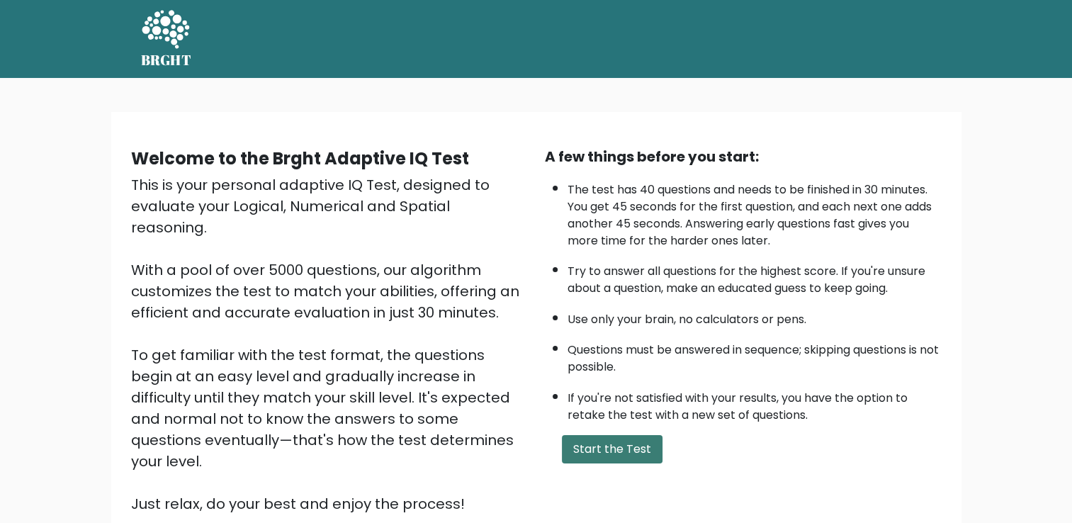
click at [591, 441] on button "Start the Test" at bounding box center [612, 449] width 101 height 28
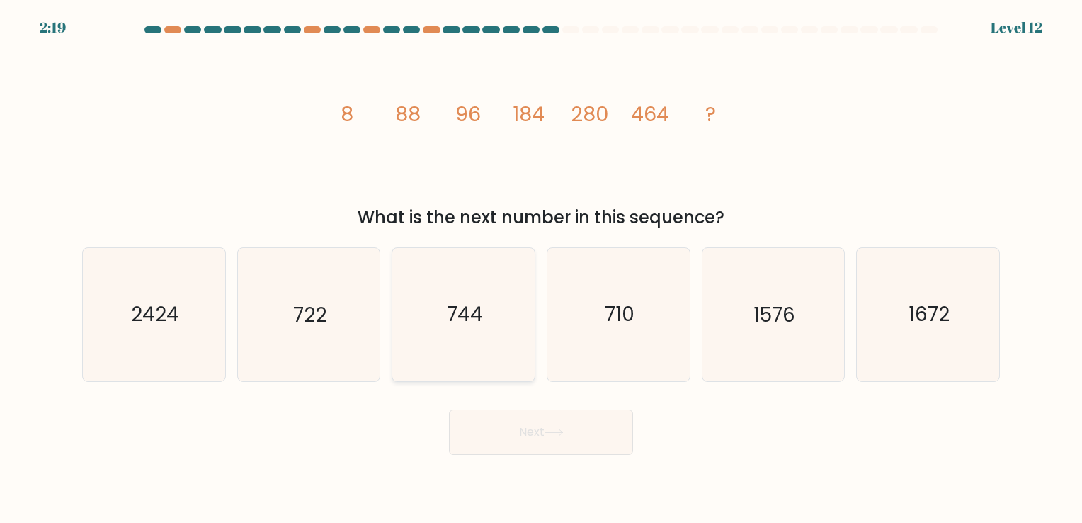
click at [436, 330] on icon "744" at bounding box center [463, 314] width 132 height 132
click at [541, 268] on input "c. 744" at bounding box center [541, 264] width 1 height 7
radio input "true"
click at [501, 431] on button "Next" at bounding box center [541, 431] width 184 height 45
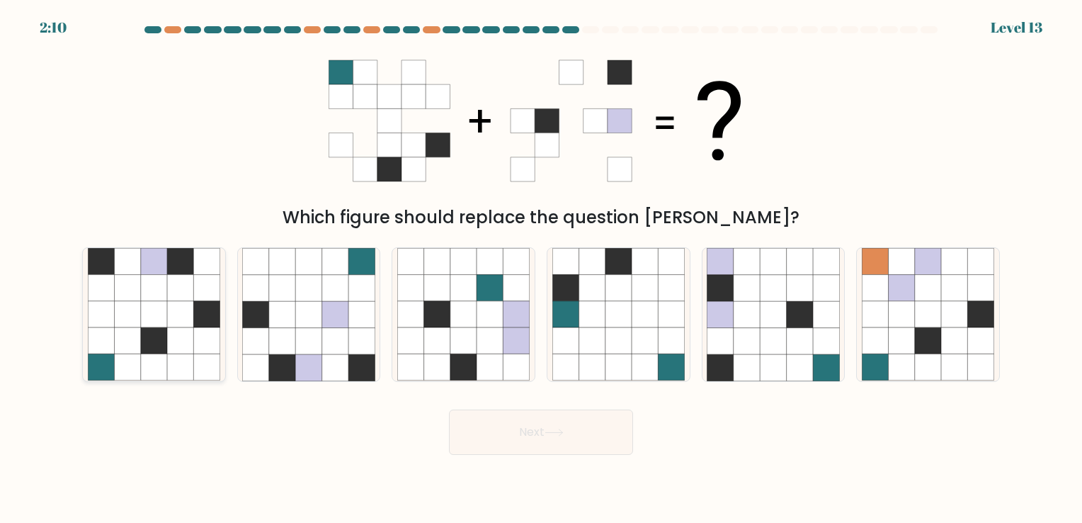
click at [174, 361] on icon at bounding box center [180, 367] width 26 height 26
click at [541, 268] on input "a." at bounding box center [541, 264] width 1 height 7
radio input "true"
click at [545, 438] on button "Next" at bounding box center [541, 431] width 184 height 45
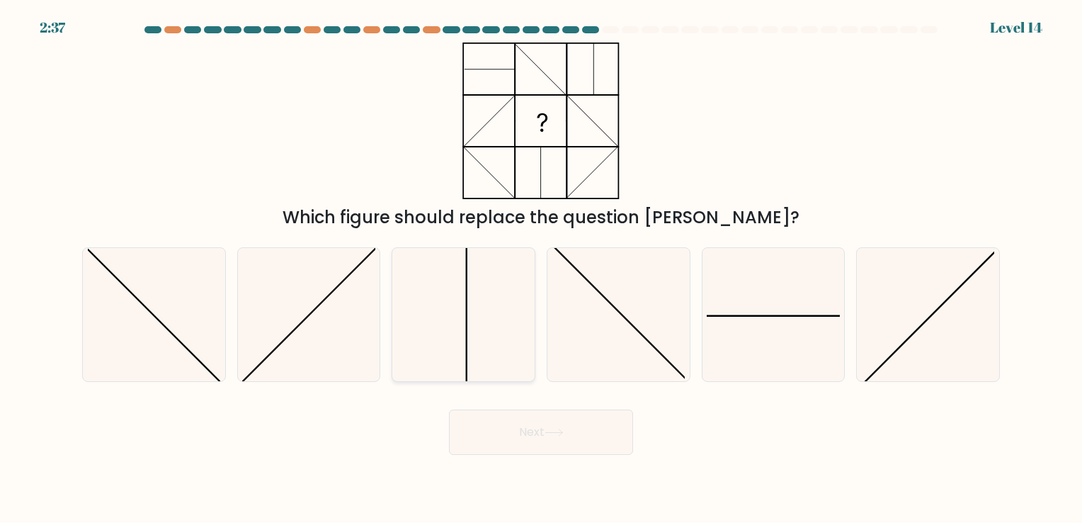
click at [467, 327] on line at bounding box center [467, 315] width 0 height 137
click at [541, 268] on input "c." at bounding box center [541, 264] width 1 height 7
radio input "true"
click at [521, 435] on button "Next" at bounding box center [541, 431] width 184 height 45
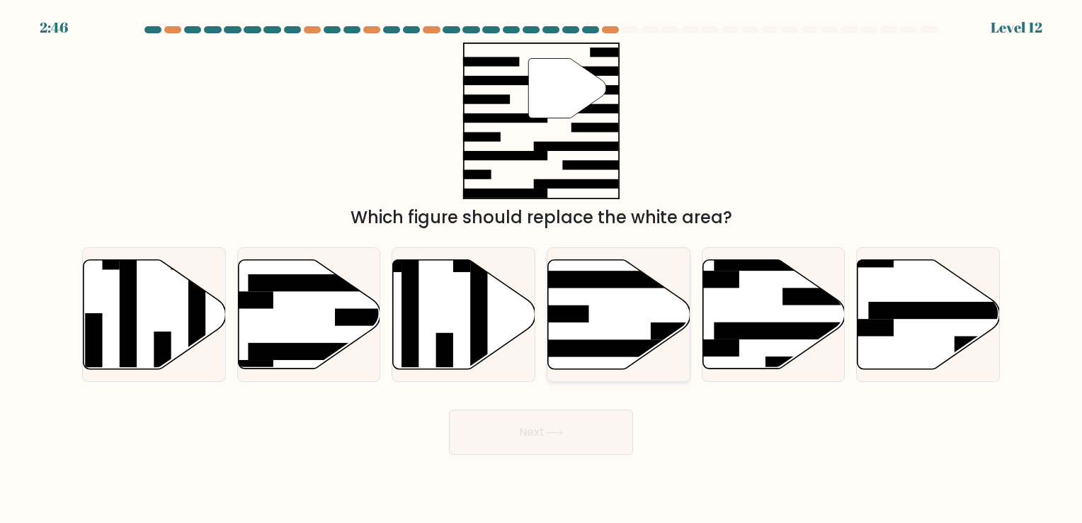
click at [576, 318] on rect at bounding box center [554, 313] width 69 height 17
click at [542, 268] on input "d." at bounding box center [541, 264] width 1 height 7
radio input "true"
click at [555, 414] on button "Next" at bounding box center [541, 431] width 184 height 45
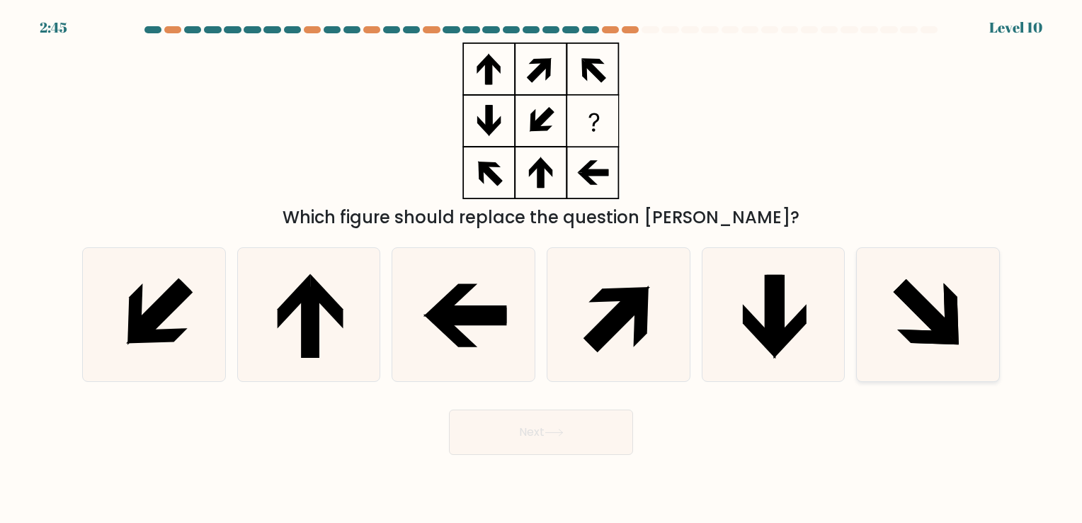
click at [988, 307] on icon at bounding box center [928, 314] width 132 height 132
click at [542, 268] on input "f." at bounding box center [541, 264] width 1 height 7
radio input "true"
click at [522, 438] on button "Next" at bounding box center [541, 431] width 184 height 45
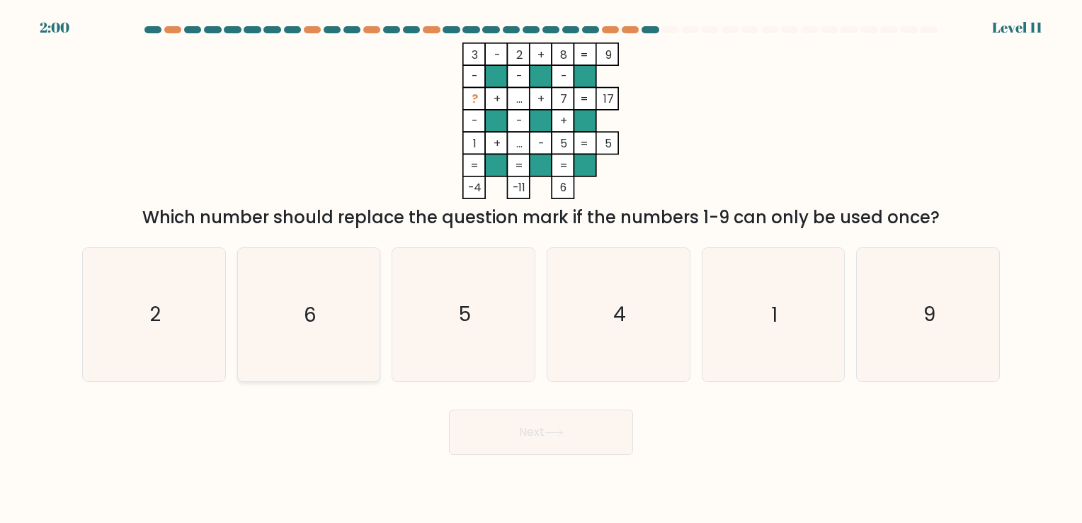
click at [351, 322] on icon "6" at bounding box center [308, 314] width 132 height 132
click at [541, 268] on input "b. 6" at bounding box center [541, 264] width 1 height 7
radio input "true"
click at [482, 429] on button "Next" at bounding box center [541, 431] width 184 height 45
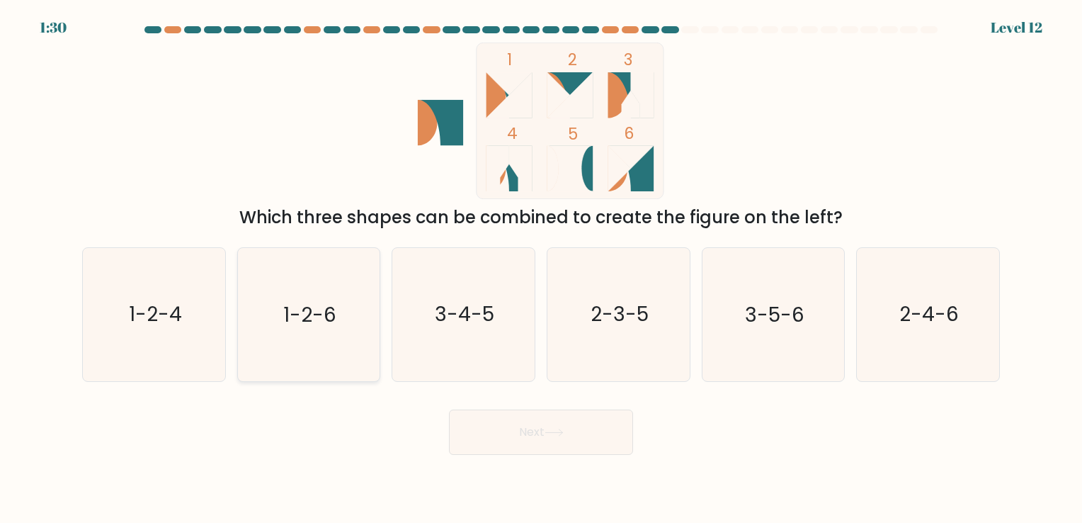
click at [298, 334] on icon "1-2-6" at bounding box center [308, 314] width 132 height 132
click at [541, 268] on input "b. 1-2-6" at bounding box center [541, 264] width 1 height 7
radio input "true"
click at [561, 434] on icon at bounding box center [554, 433] width 19 height 8
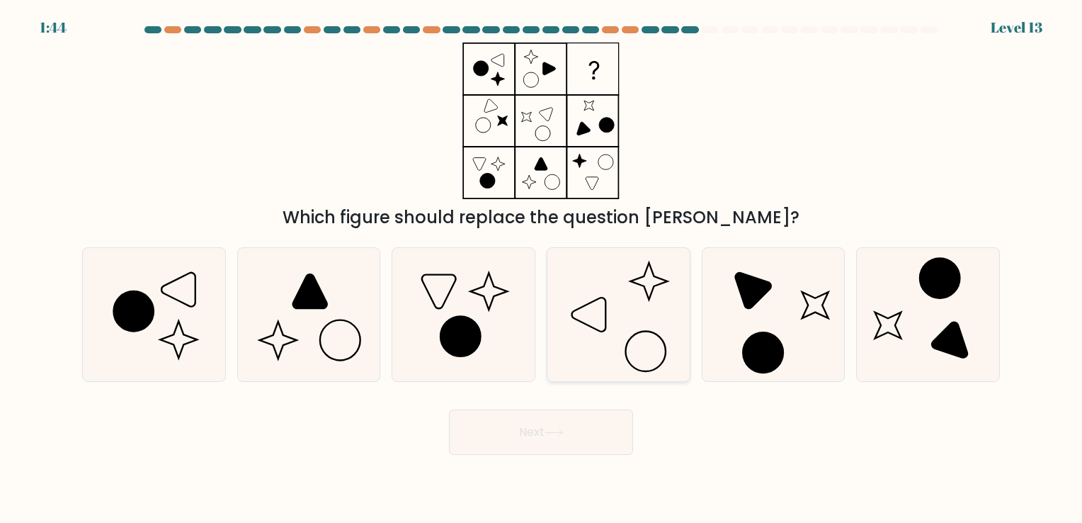
click at [617, 346] on icon at bounding box center [619, 314] width 132 height 132
click at [542, 268] on input "d." at bounding box center [541, 264] width 1 height 7
radio input "true"
click at [541, 441] on button "Next" at bounding box center [541, 431] width 184 height 45
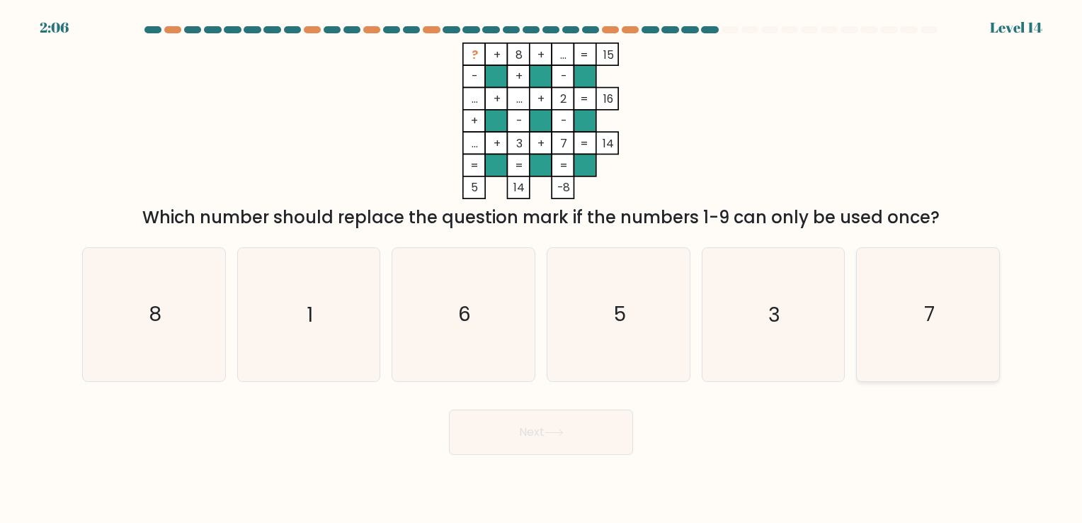
click at [948, 346] on icon "7" at bounding box center [928, 314] width 132 height 132
click at [542, 268] on input "f. 7" at bounding box center [541, 264] width 1 height 7
radio input "true"
click at [524, 438] on button "Next" at bounding box center [541, 431] width 184 height 45
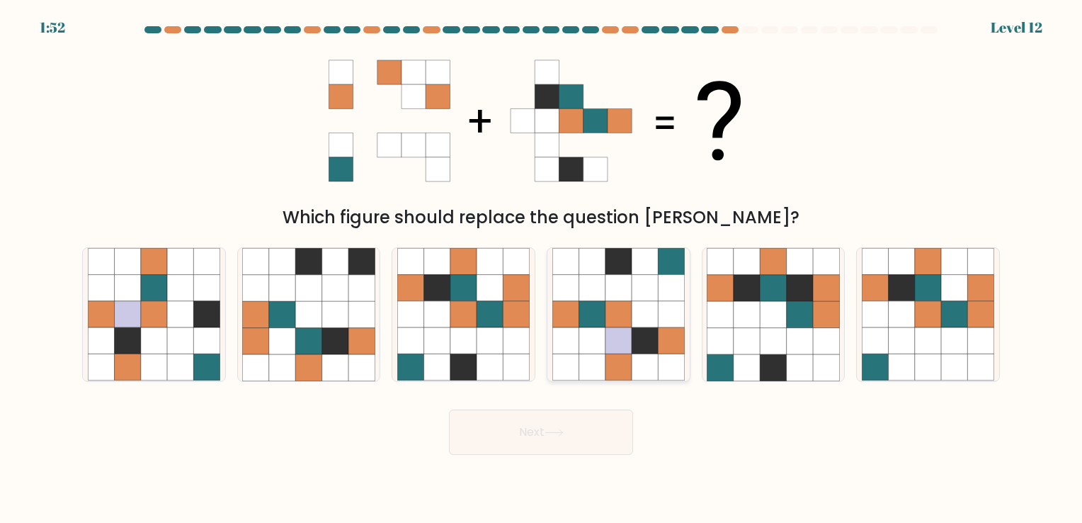
click at [555, 325] on icon at bounding box center [566, 314] width 26 height 26
click at [542, 268] on input "d." at bounding box center [541, 264] width 1 height 7
radio input "true"
click at [487, 434] on button "Next" at bounding box center [541, 431] width 184 height 45
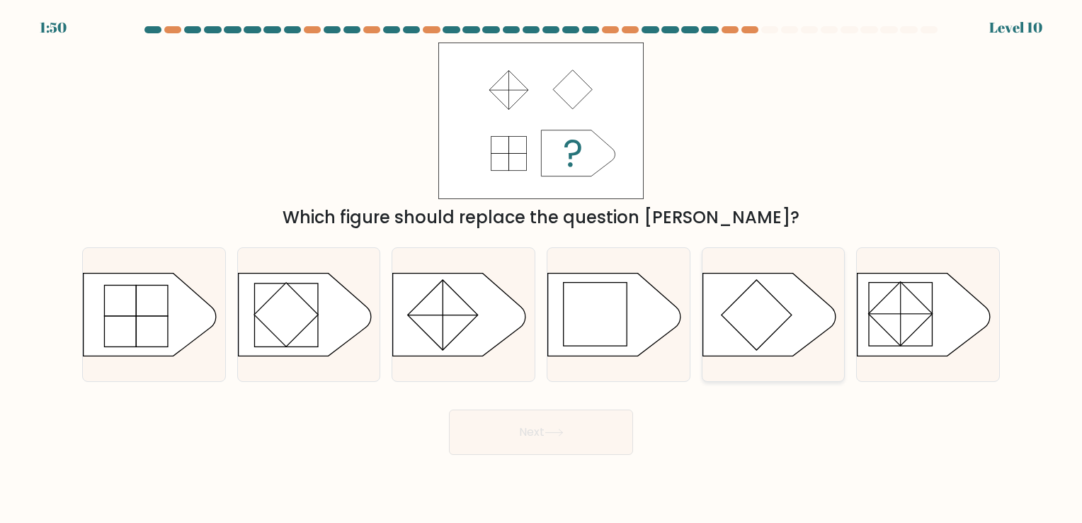
click at [794, 323] on icon at bounding box center [769, 314] width 133 height 83
click at [542, 268] on input "e." at bounding box center [541, 264] width 1 height 7
radio input "true"
click at [560, 439] on button "Next" at bounding box center [541, 431] width 184 height 45
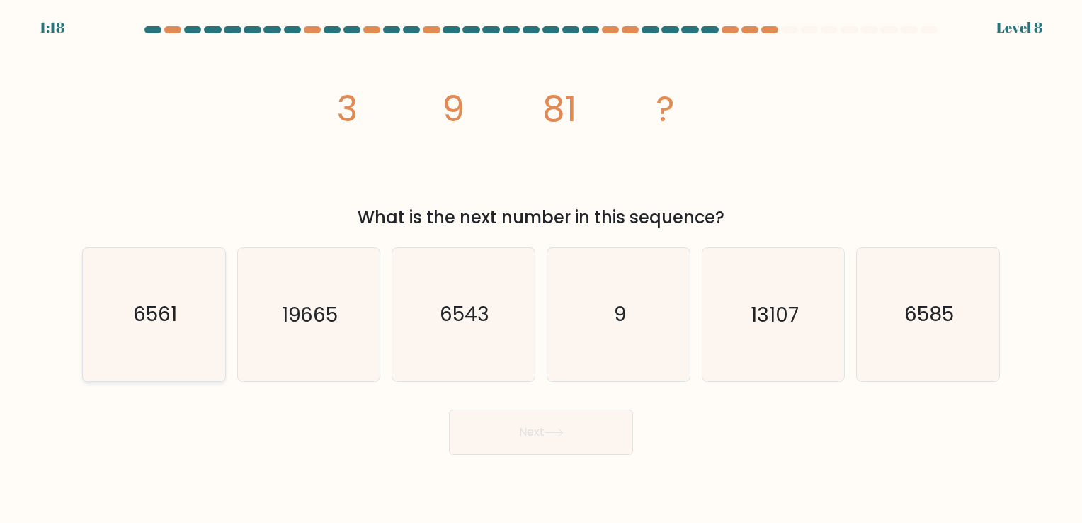
click at [162, 320] on text "6561" at bounding box center [155, 315] width 44 height 28
click at [541, 268] on input "a. 6561" at bounding box center [541, 264] width 1 height 7
radio input "true"
click at [573, 438] on button "Next" at bounding box center [541, 431] width 184 height 45
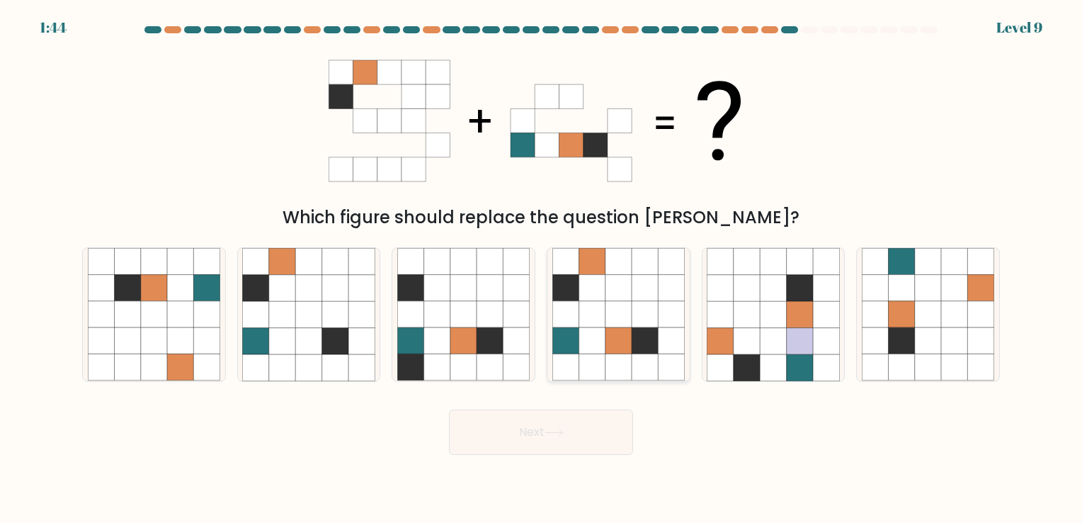
click at [657, 349] on icon at bounding box center [645, 341] width 26 height 26
click at [542, 268] on input "d." at bounding box center [541, 264] width 1 height 7
radio input "true"
click at [552, 438] on button "Next" at bounding box center [541, 431] width 184 height 45
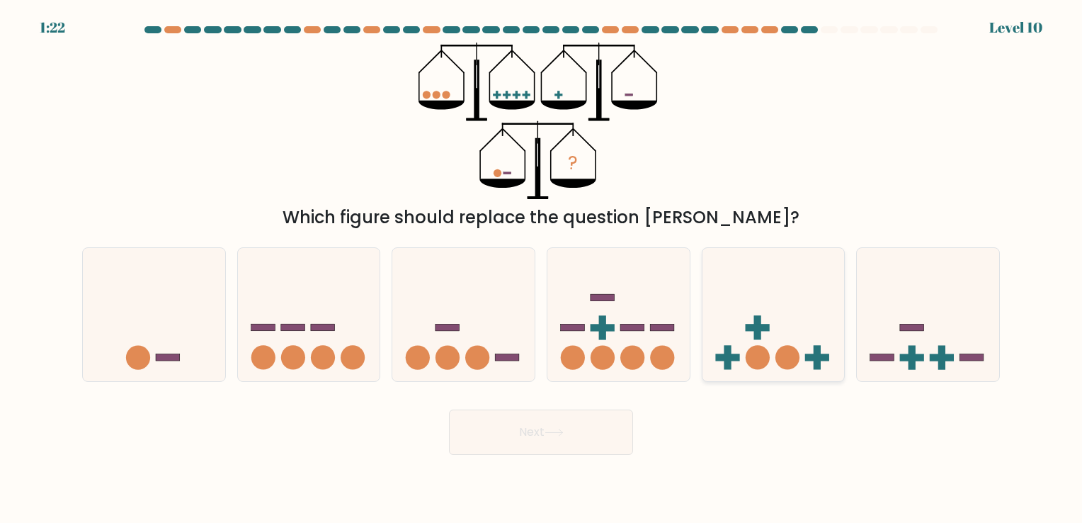
click at [767, 344] on icon at bounding box center [774, 315] width 142 height 118
click at [542, 268] on input "e." at bounding box center [541, 264] width 1 height 7
radio input "true"
click at [596, 433] on button "Next" at bounding box center [541, 431] width 184 height 45
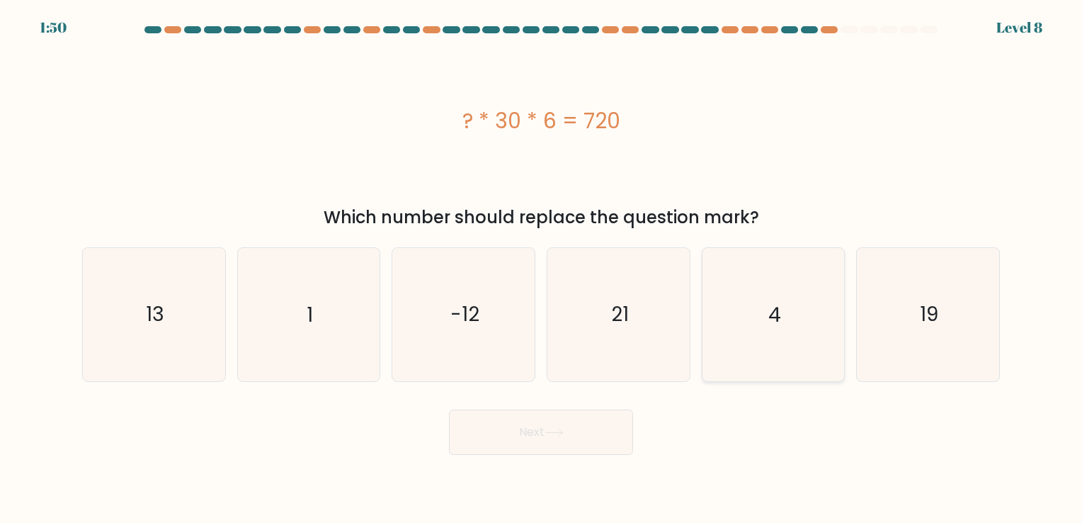
click at [788, 327] on icon "4" at bounding box center [773, 314] width 132 height 132
click at [542, 268] on input "e. 4" at bounding box center [541, 264] width 1 height 7
radio input "true"
click at [580, 443] on button "Next" at bounding box center [541, 431] width 184 height 45
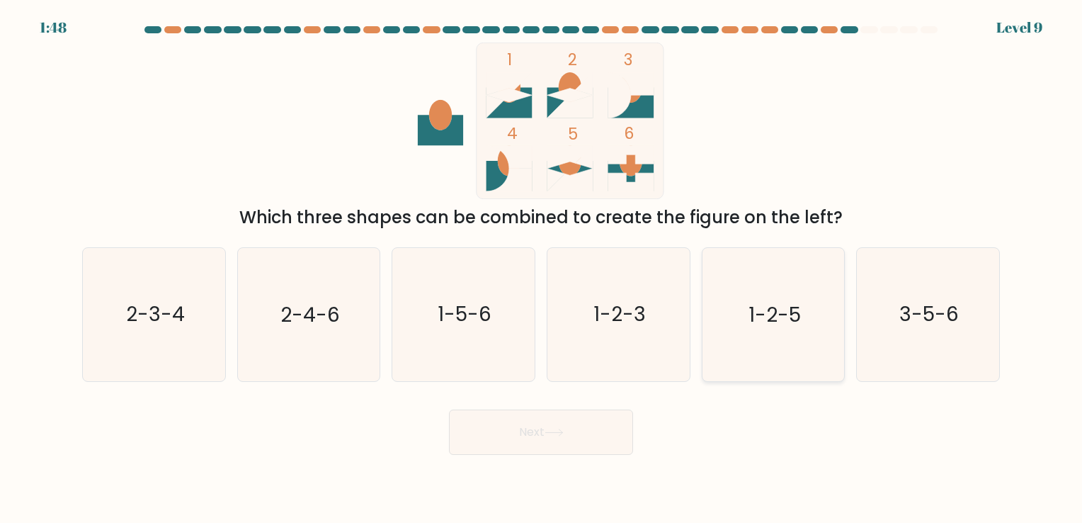
click at [793, 343] on icon "1-2-5" at bounding box center [773, 314] width 132 height 132
click at [542, 268] on input "e. 1-2-5" at bounding box center [541, 264] width 1 height 7
radio input "true"
click at [561, 430] on icon at bounding box center [554, 433] width 19 height 8
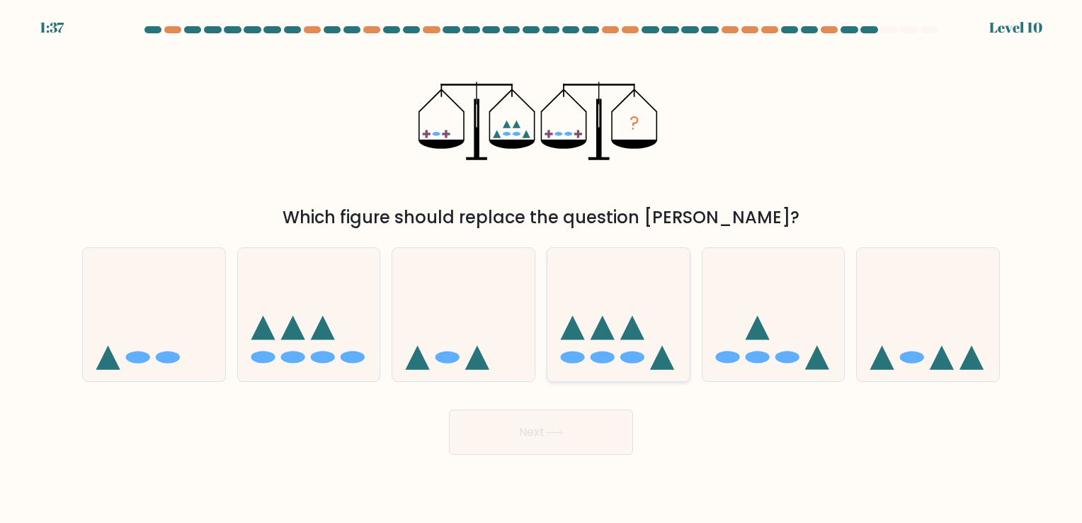
click at [655, 355] on icon at bounding box center [619, 315] width 142 height 118
click at [542, 268] on input "d." at bounding box center [541, 264] width 1 height 7
radio input "true"
click at [590, 443] on button "Next" at bounding box center [541, 431] width 184 height 45
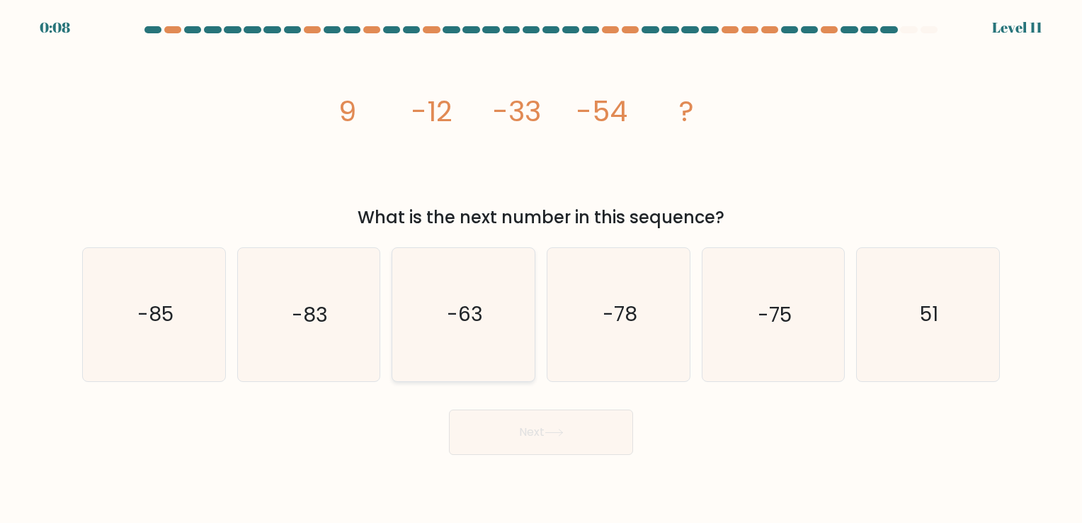
click at [478, 327] on text "-63" at bounding box center [465, 315] width 36 height 28
click at [541, 268] on input "c. -63" at bounding box center [541, 264] width 1 height 7
radio input "true"
click at [581, 434] on button "Next" at bounding box center [541, 431] width 184 height 45
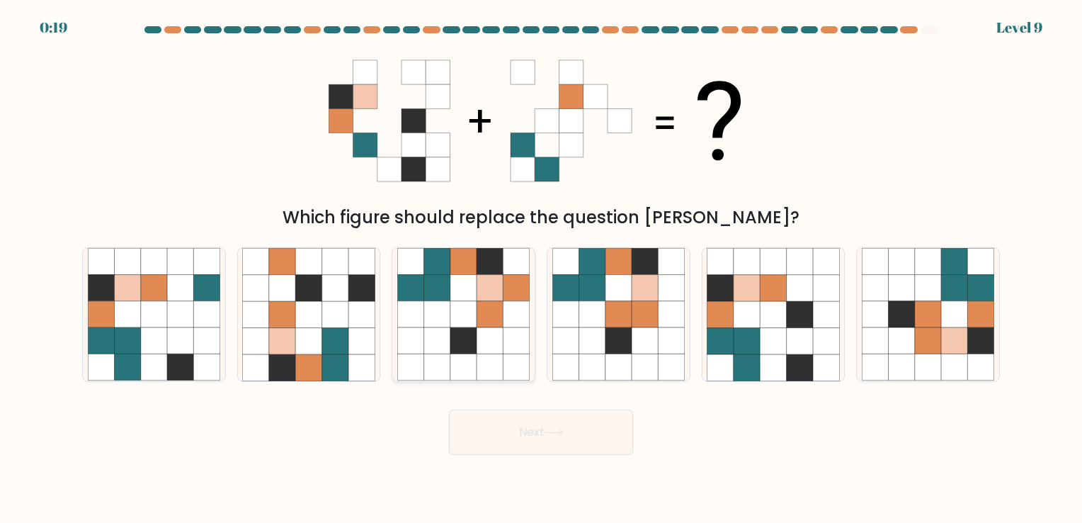
click at [464, 356] on icon at bounding box center [464, 367] width 26 height 26
click at [541, 268] on input "c." at bounding box center [541, 264] width 1 height 7
radio input "true"
click at [514, 436] on button "Next" at bounding box center [541, 431] width 184 height 45
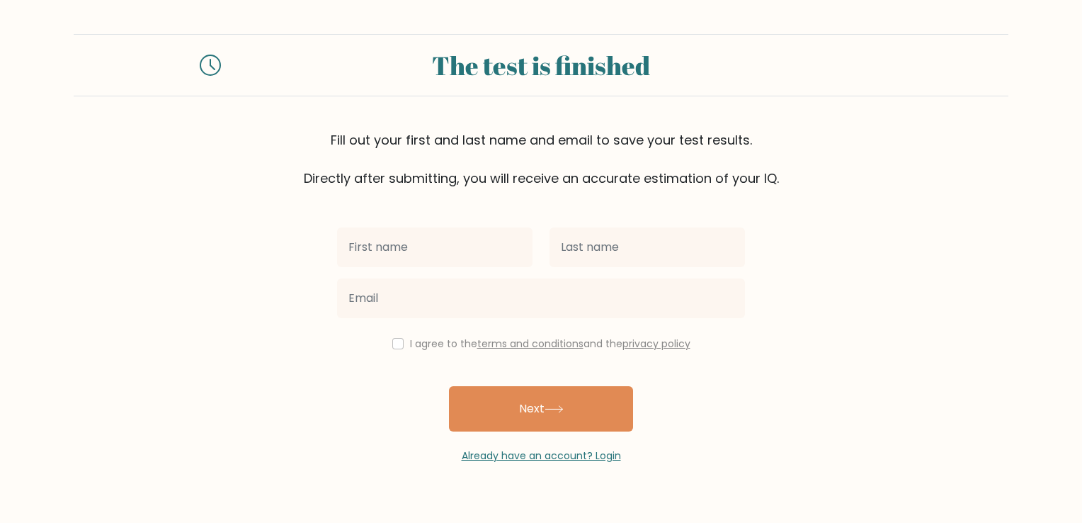
click at [405, 244] on input "text" at bounding box center [435, 247] width 196 height 40
type input "z"
type input "Z"
type input "[PERSON_NAME]"
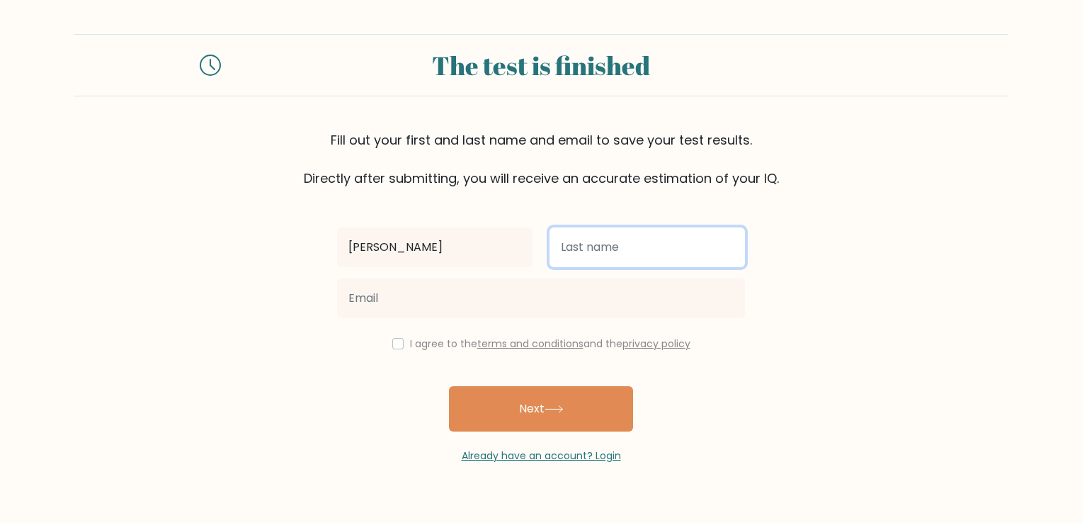
click at [595, 254] on input "text" at bounding box center [648, 247] width 196 height 40
type input "Orden"
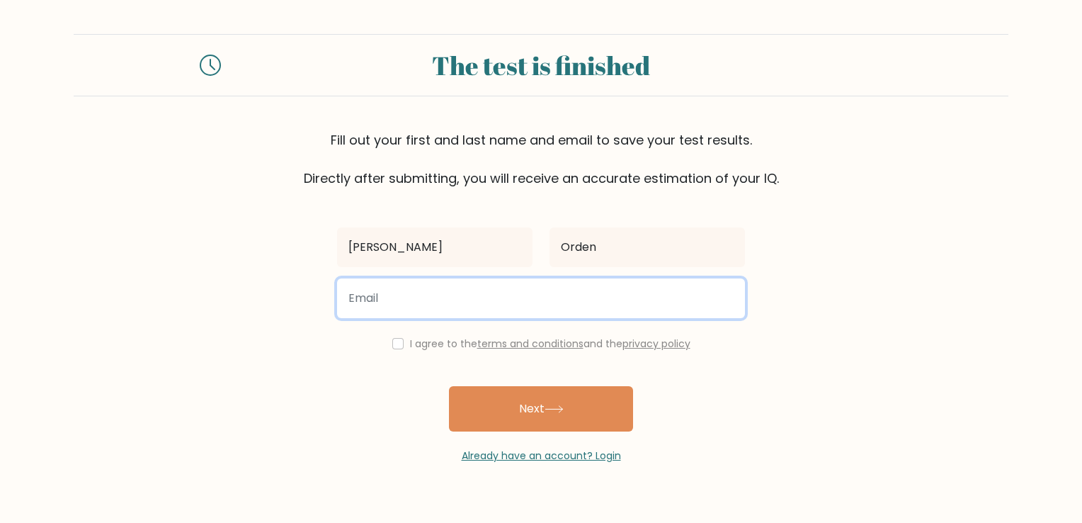
click at [390, 311] on input "email" at bounding box center [541, 298] width 408 height 40
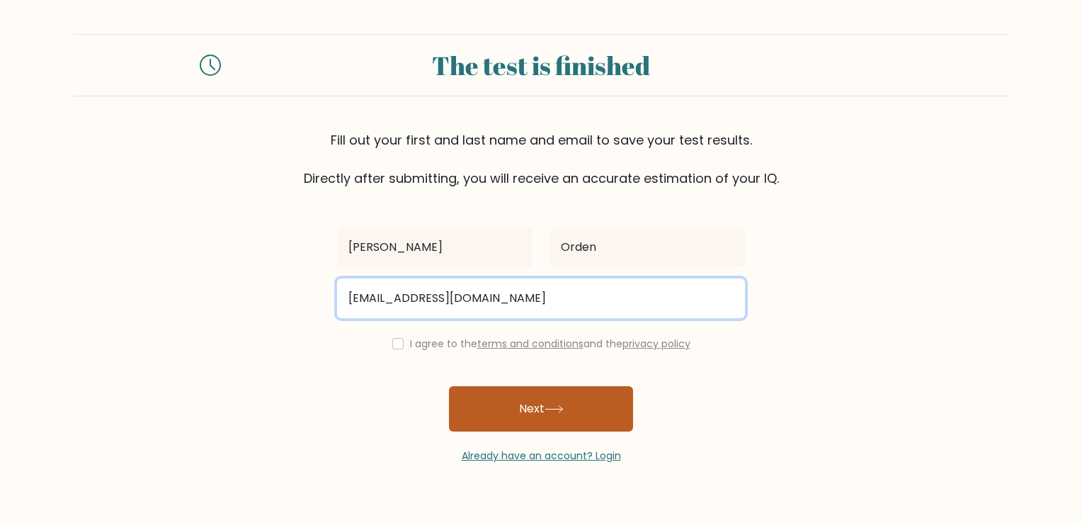
type input "zeusorden22@gmail.com"
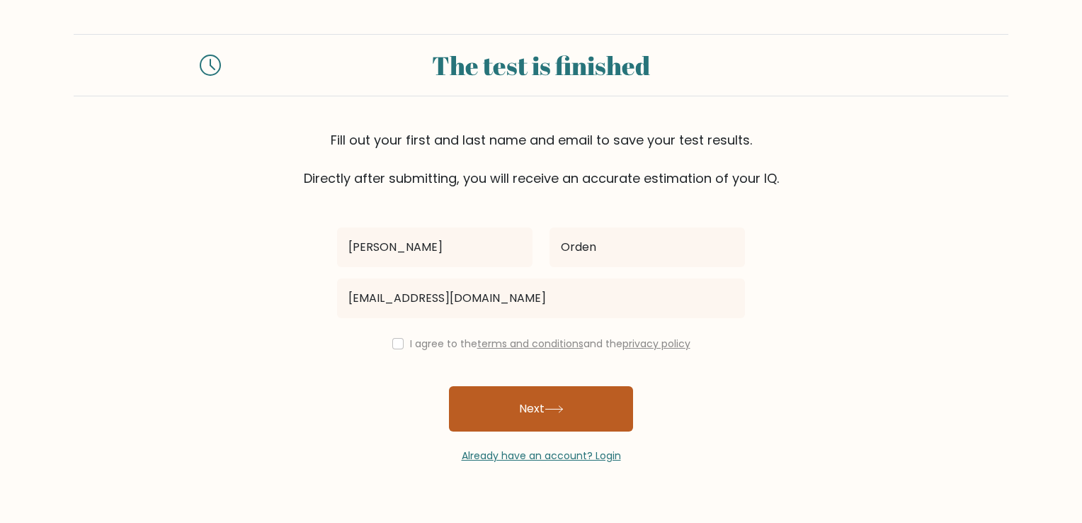
click at [534, 410] on button "Next" at bounding box center [541, 408] width 184 height 45
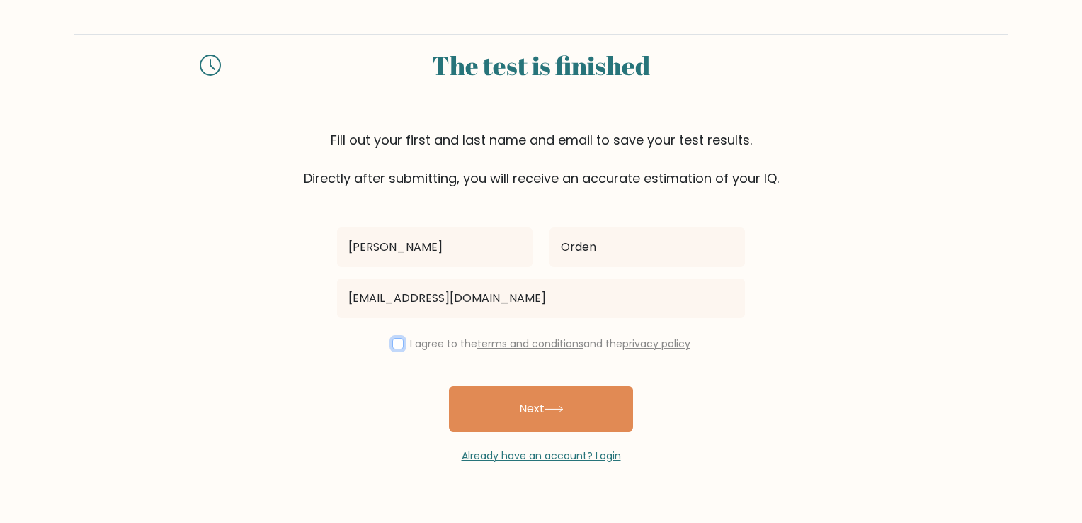
click at [392, 341] on input "checkbox" at bounding box center [397, 343] width 11 height 11
checkbox input "true"
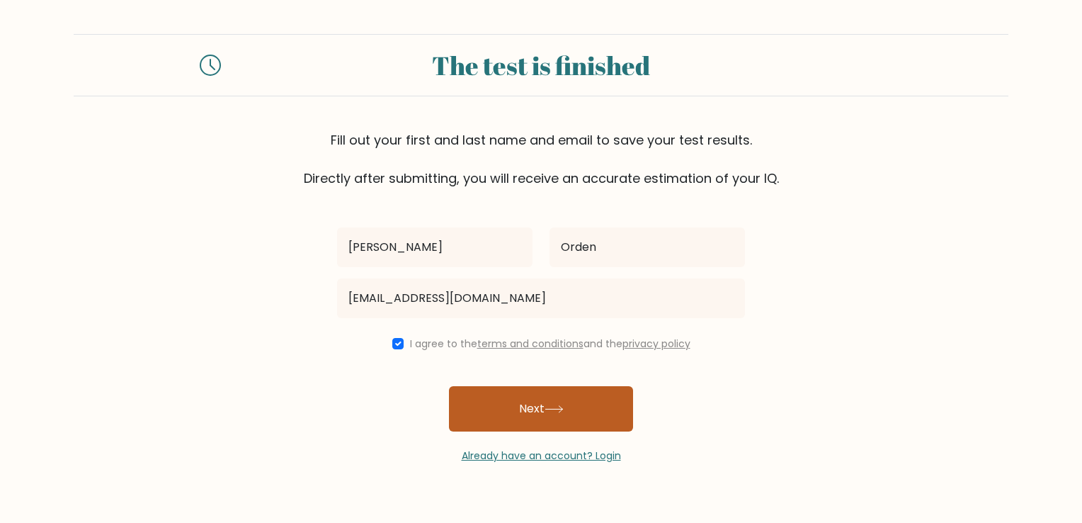
click at [495, 409] on button "Next" at bounding box center [541, 408] width 184 height 45
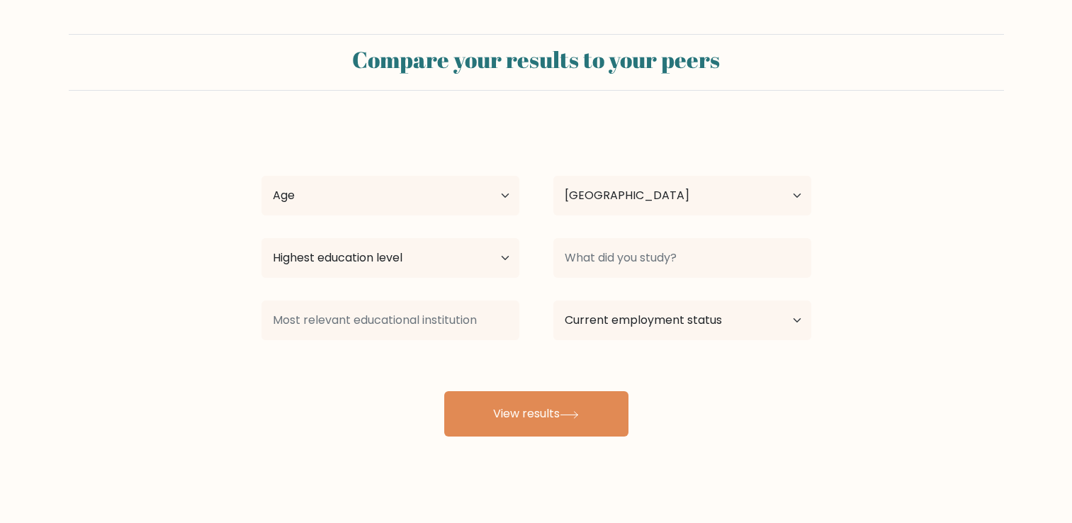
select select "PH"
click at [494, 207] on select "Age Under [DEMOGRAPHIC_DATA] [DEMOGRAPHIC_DATA] [DEMOGRAPHIC_DATA] [DEMOGRAPHIC…" at bounding box center [390, 196] width 258 height 40
select select "25_34"
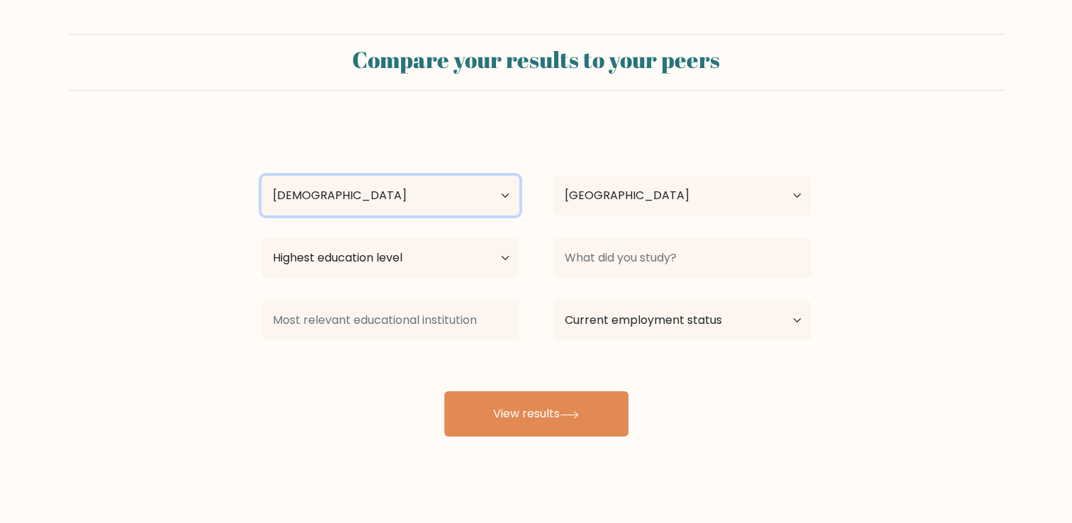
click at [261, 176] on select "Age Under [DEMOGRAPHIC_DATA] [DEMOGRAPHIC_DATA] [DEMOGRAPHIC_DATA] [DEMOGRAPHIC…" at bounding box center [390, 196] width 258 height 40
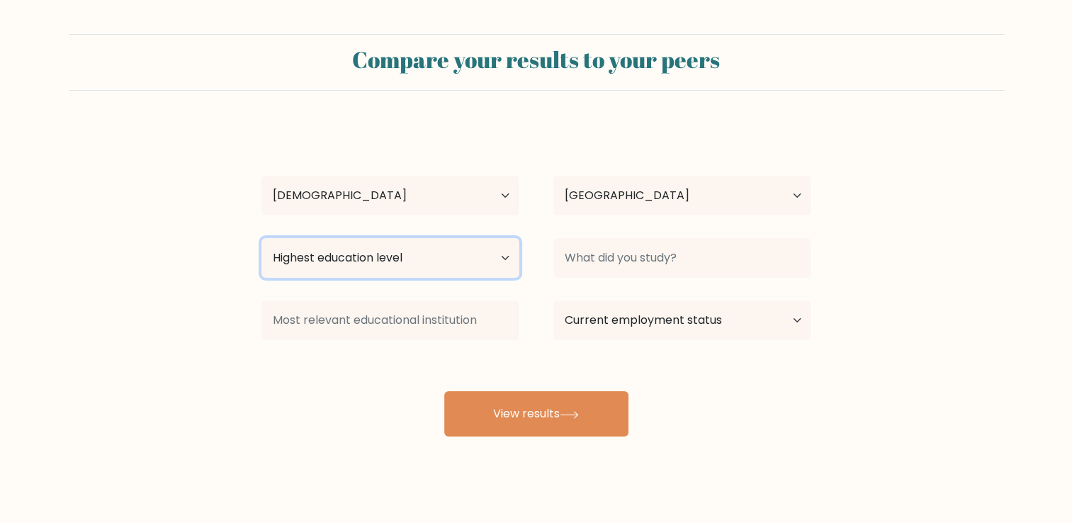
click at [402, 257] on select "Highest education level No schooling Primary Lower Secondary Upper Secondary Oc…" at bounding box center [390, 258] width 258 height 40
select select "bachelors_degree"
click at [261, 238] on select "Highest education level No schooling Primary Lower Secondary Upper Secondary Oc…" at bounding box center [390, 258] width 258 height 40
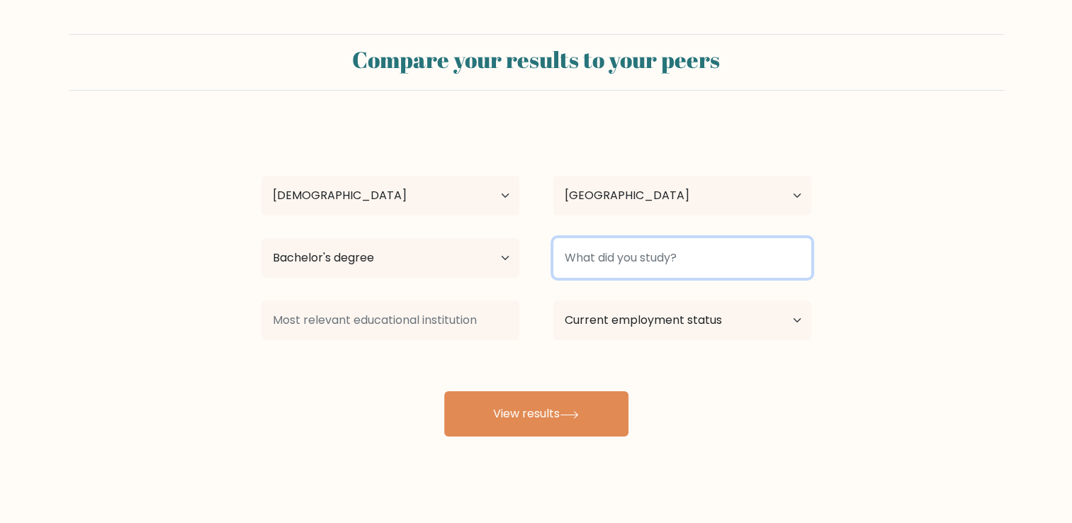
click at [667, 275] on input at bounding box center [682, 258] width 258 height 40
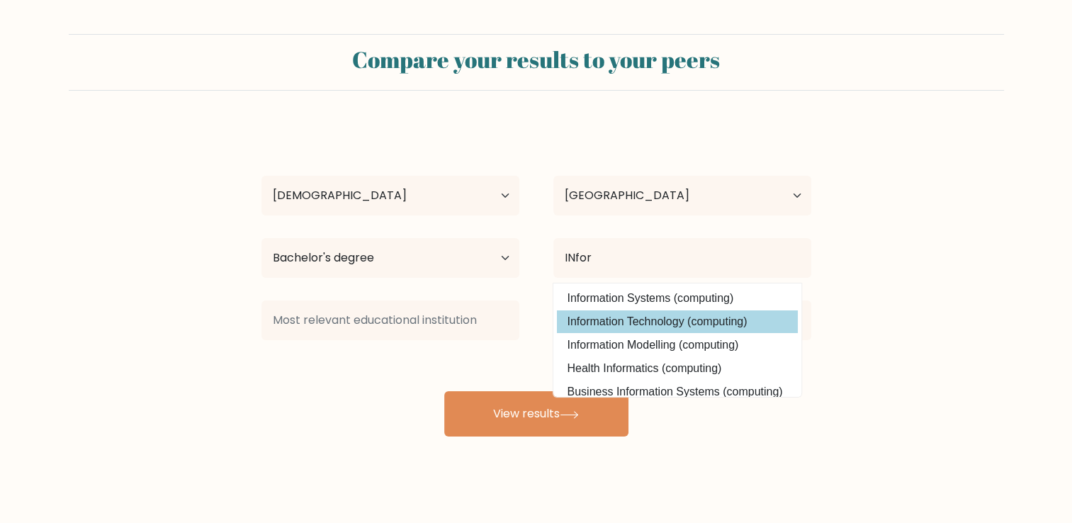
click at [734, 330] on option "Information Technology (computing)" at bounding box center [677, 321] width 241 height 23
type input "Information Technology"
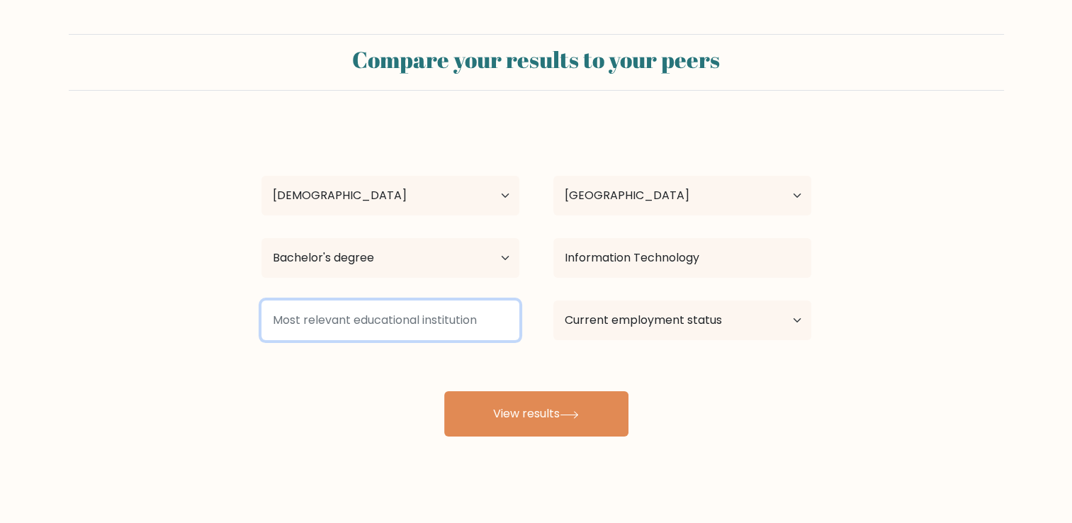
click at [375, 327] on input at bounding box center [390, 320] width 258 height 40
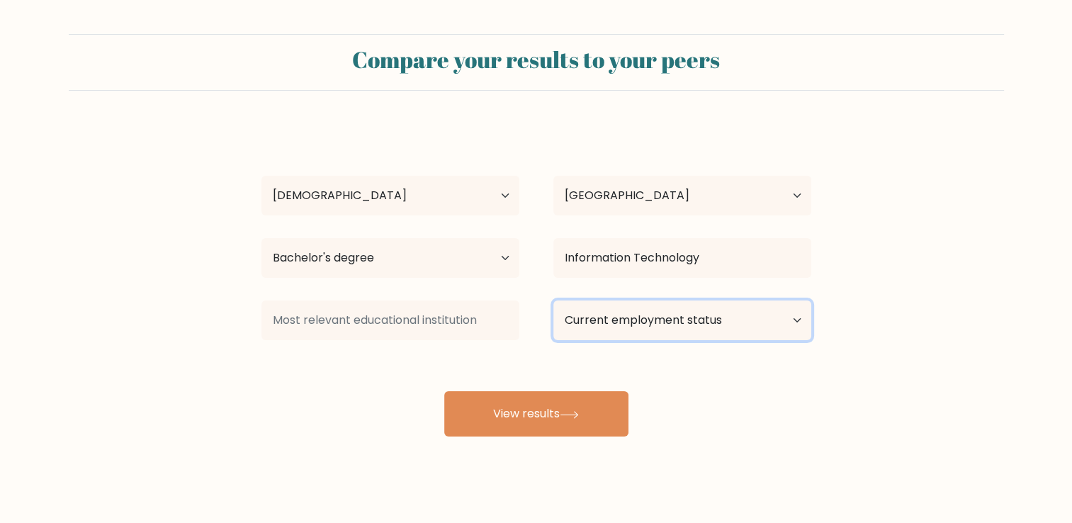
click at [684, 310] on select "Current employment status Employed Student Retired Other / prefer not to answer" at bounding box center [682, 320] width 258 height 40
click at [671, 311] on select "Current employment status Employed Student Retired Other / prefer not to answer" at bounding box center [682, 320] width 258 height 40
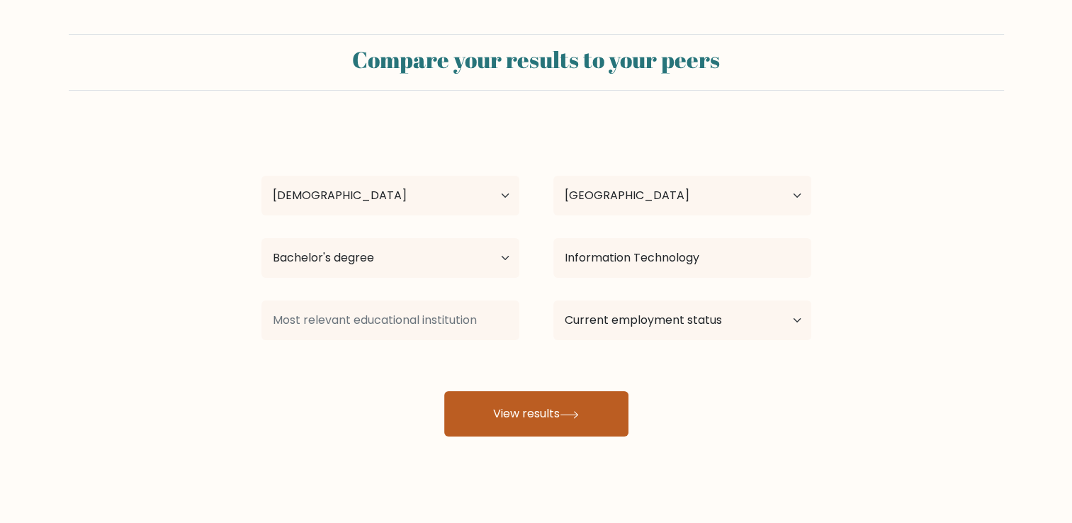
click at [567, 417] on icon at bounding box center [569, 415] width 19 height 8
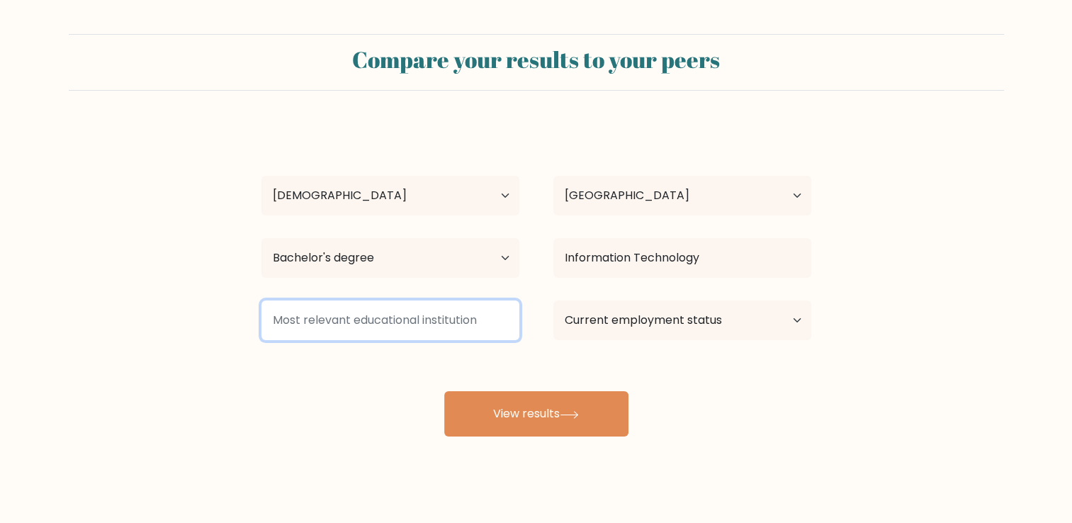
click at [327, 315] on input at bounding box center [390, 320] width 258 height 40
type input "B"
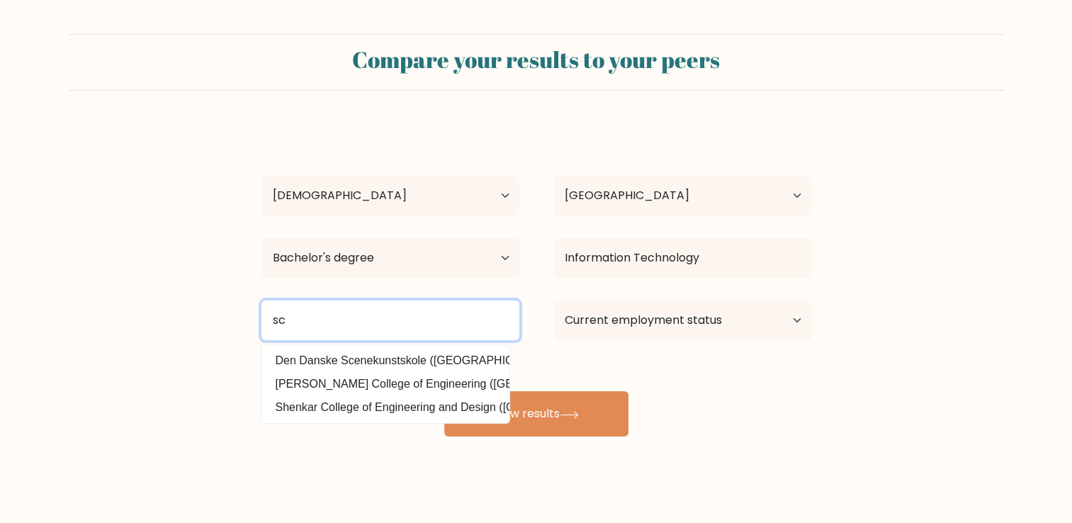
type input "s"
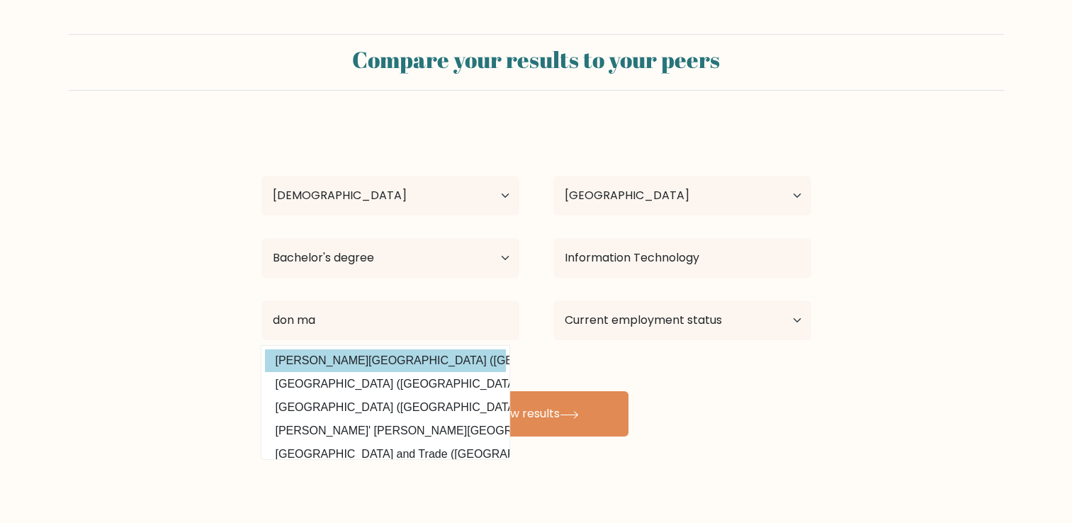
click at [432, 360] on option "Don Mariano Marcos Memorial State University (Philippines)" at bounding box center [385, 360] width 241 height 23
type input "Don Mariano Marcos Memorial State University"
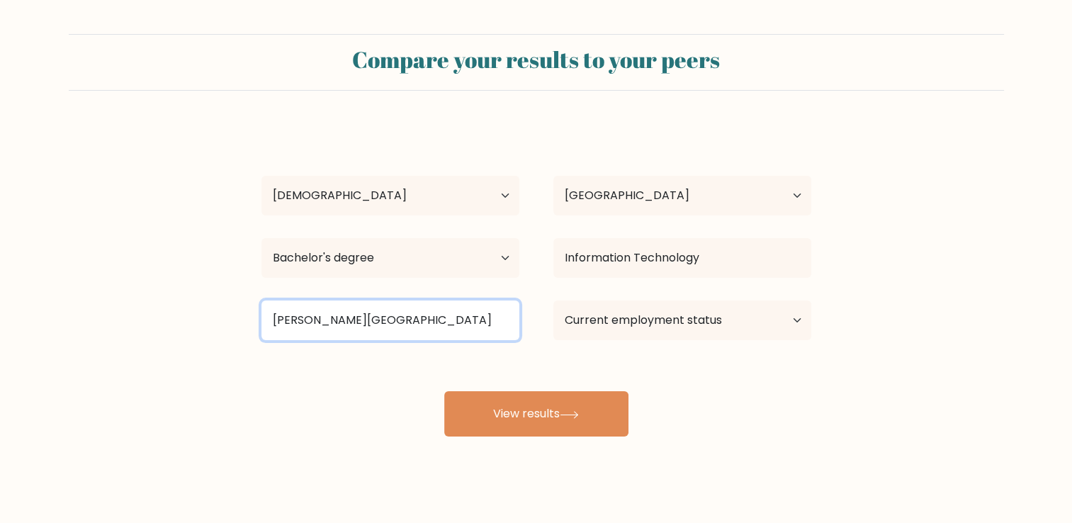
click at [466, 324] on input "Don Mariano Marcos Memorial State University" at bounding box center [390, 320] width 258 height 40
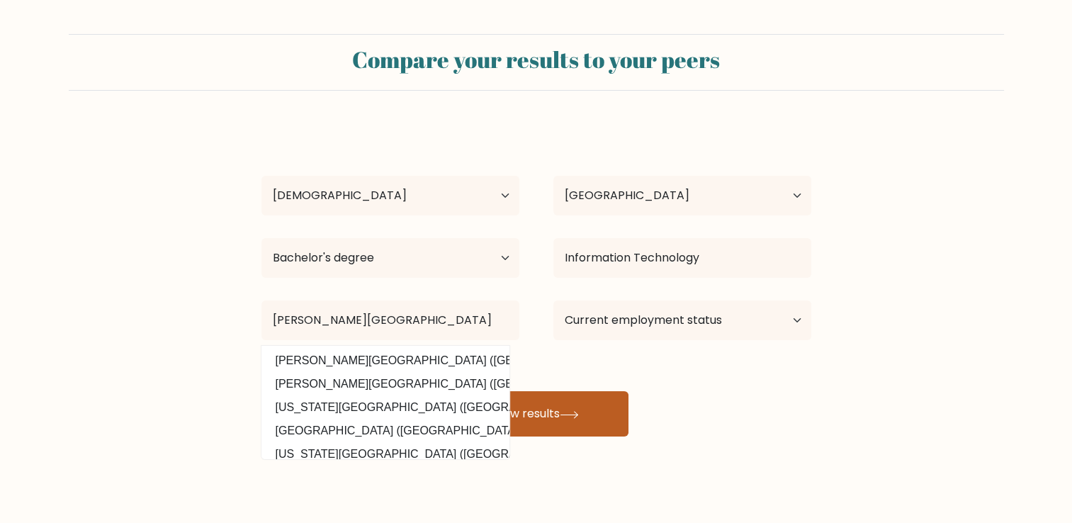
click at [545, 415] on button "View results" at bounding box center [536, 413] width 184 height 45
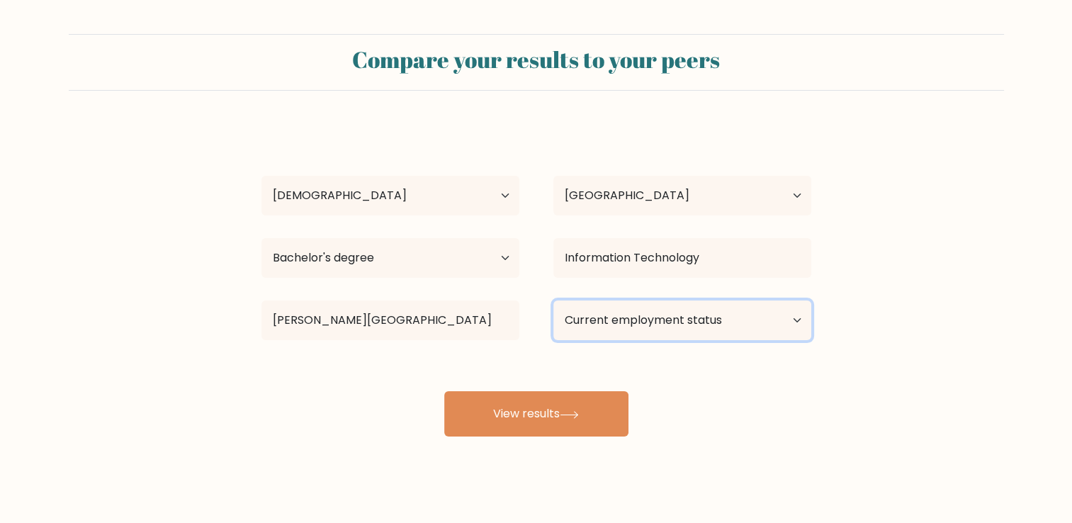
click at [658, 329] on select "Current employment status Employed Student Retired Other / prefer not to answer" at bounding box center [682, 320] width 258 height 40
select select "other"
click at [553, 300] on select "Current employment status Employed Student Retired Other / prefer not to answer" at bounding box center [682, 320] width 258 height 40
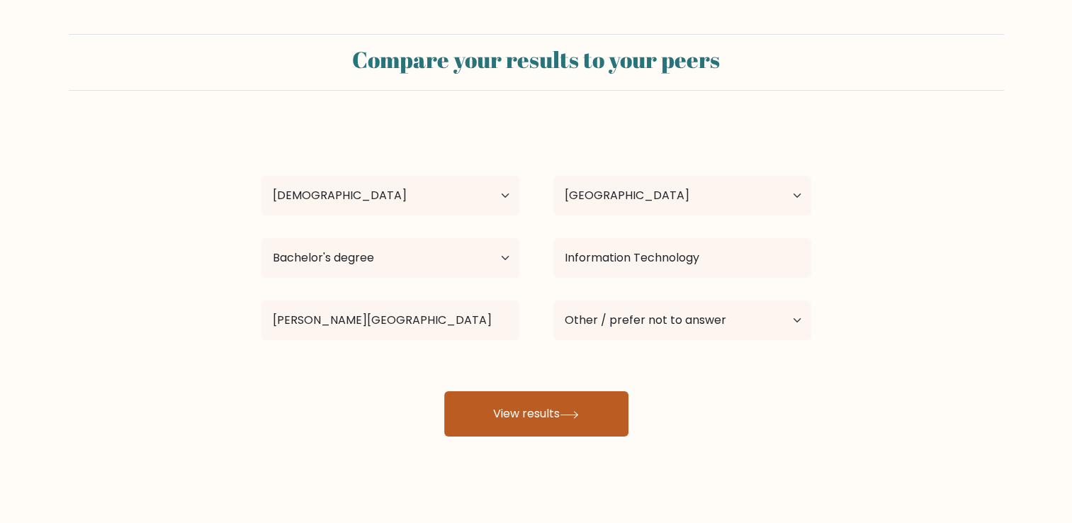
click at [584, 420] on button "View results" at bounding box center [536, 413] width 184 height 45
